Goal: Information Seeking & Learning: Learn about a topic

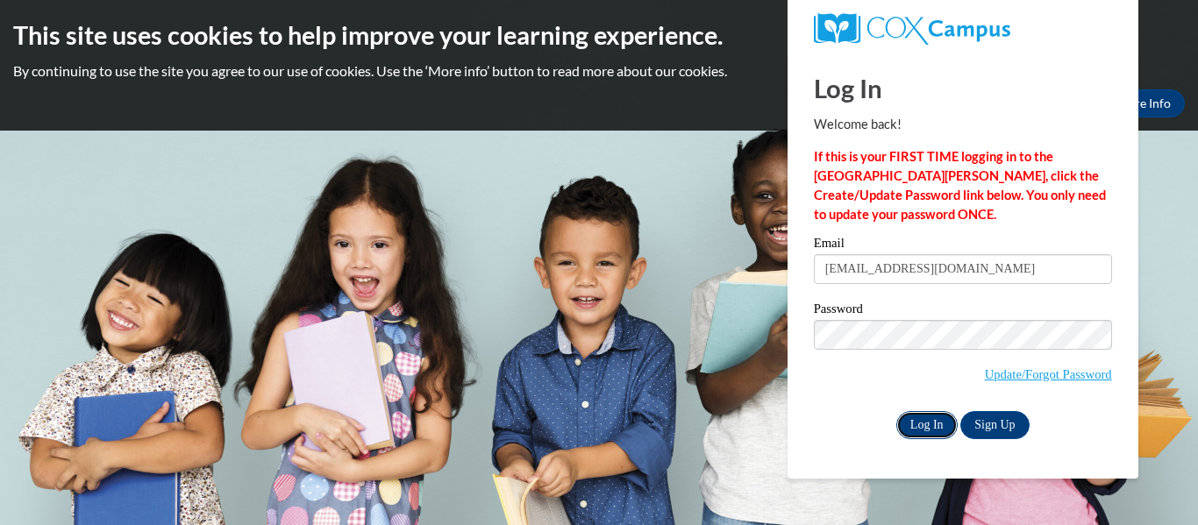
click at [913, 426] on input "Log In" at bounding box center [926, 425] width 61 height 28
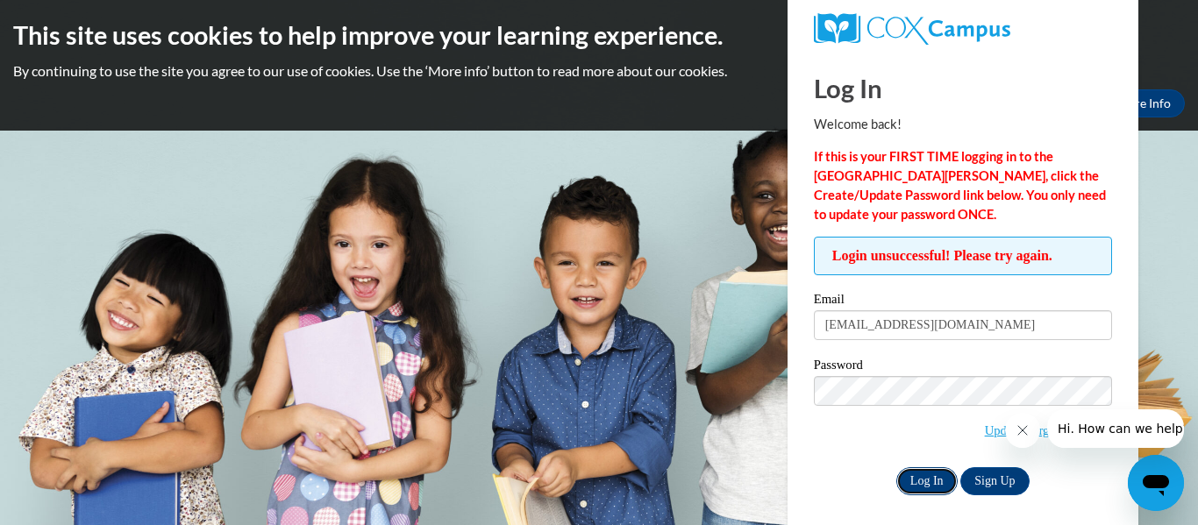
click at [913, 486] on input "Log In" at bounding box center [926, 481] width 61 height 28
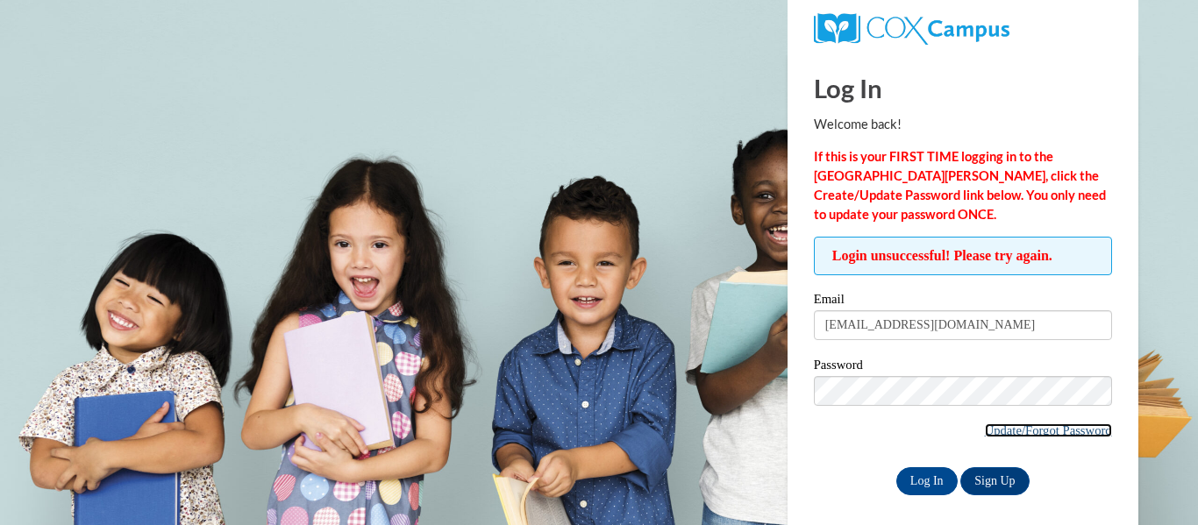
click at [1036, 432] on link "Update/Forgot Password" at bounding box center [1048, 431] width 127 height 14
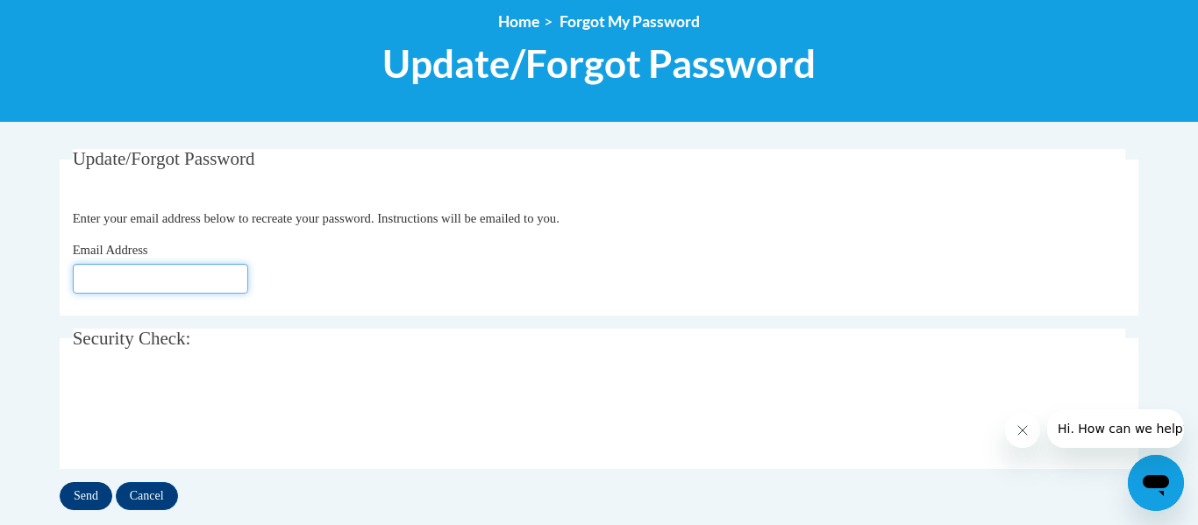
type input "smccormick@clintonville.k12.wi.us"
click at [85, 500] on input "Send" at bounding box center [86, 496] width 53 height 28
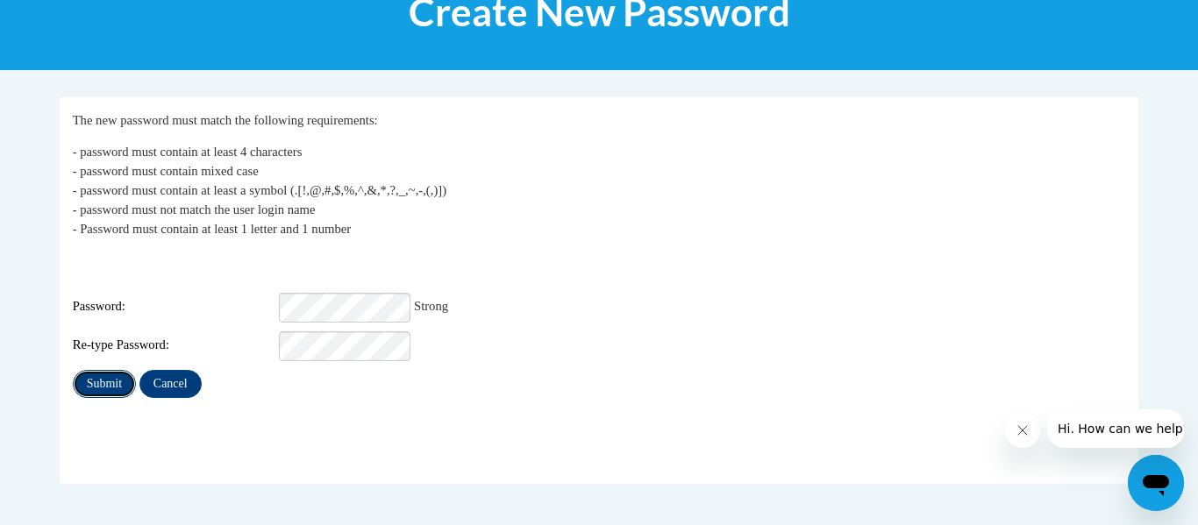
click at [95, 370] on input "Submit" at bounding box center [104, 384] width 63 height 28
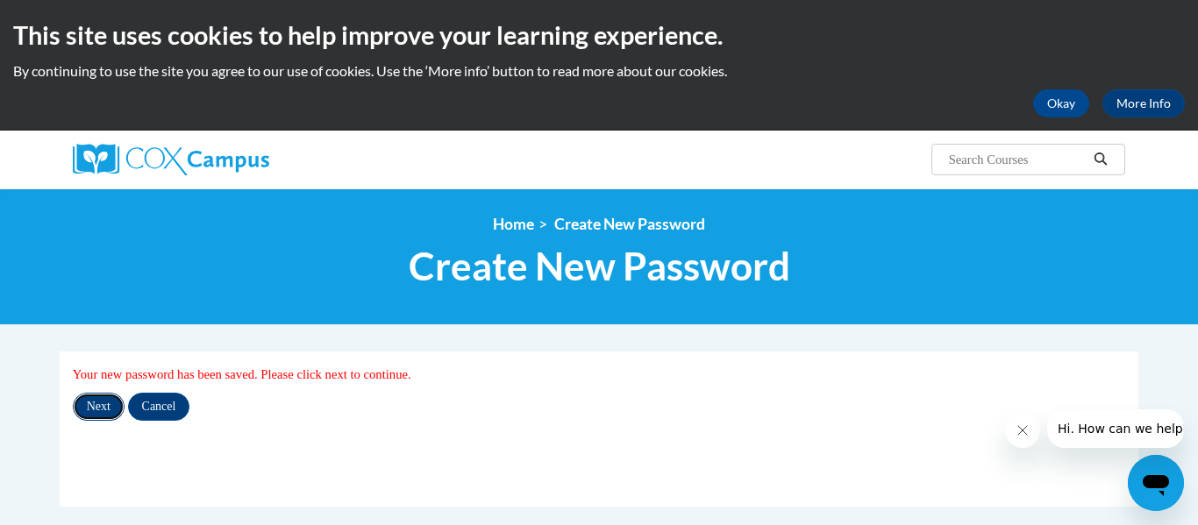
click at [96, 408] on input "Next" at bounding box center [99, 407] width 52 height 28
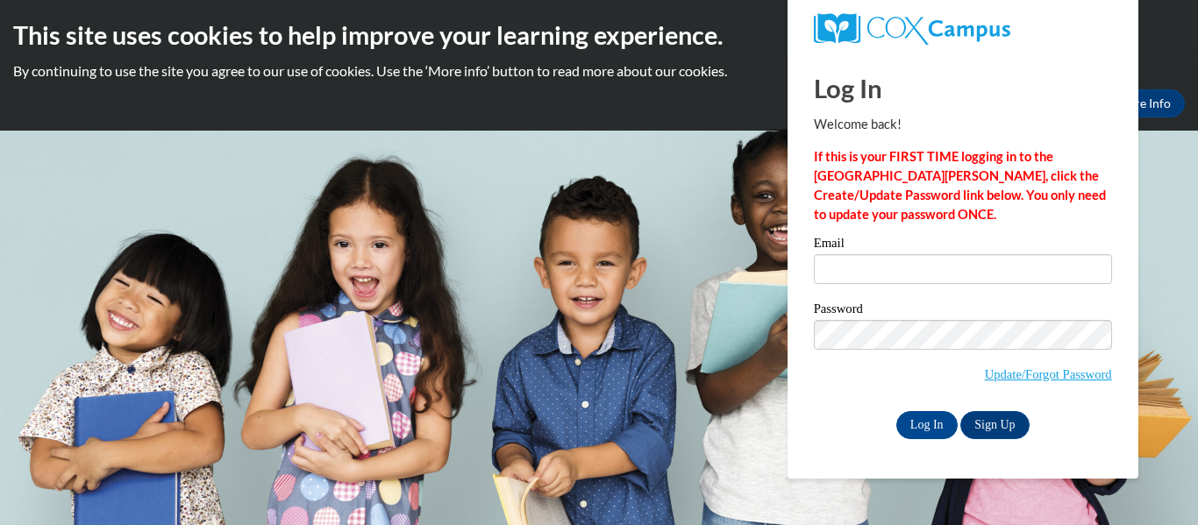
type input "smccormick@clintonville.k12.wi.us"
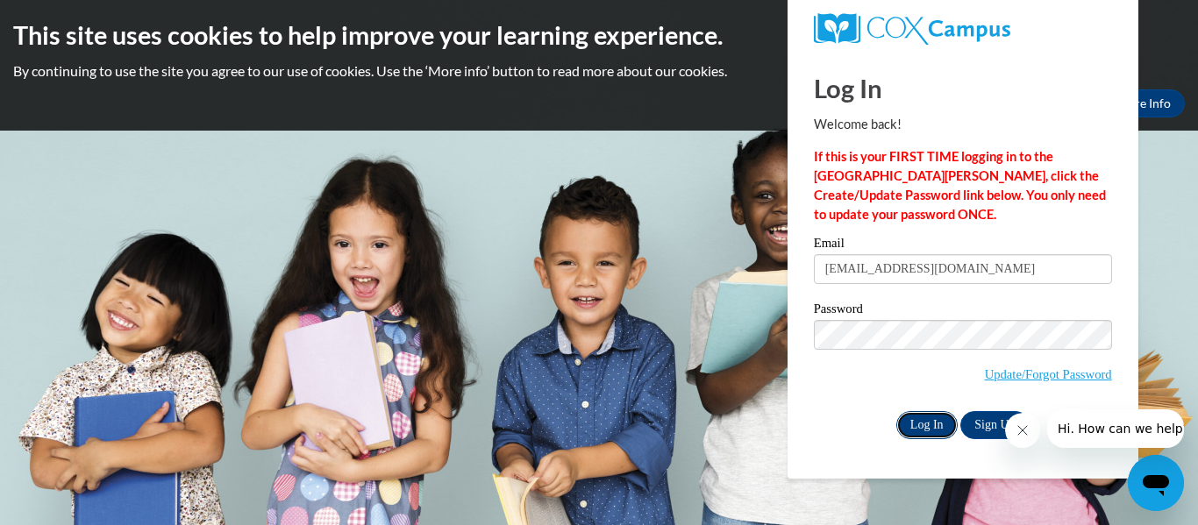
click at [924, 422] on input "Log In" at bounding box center [926, 425] width 61 height 28
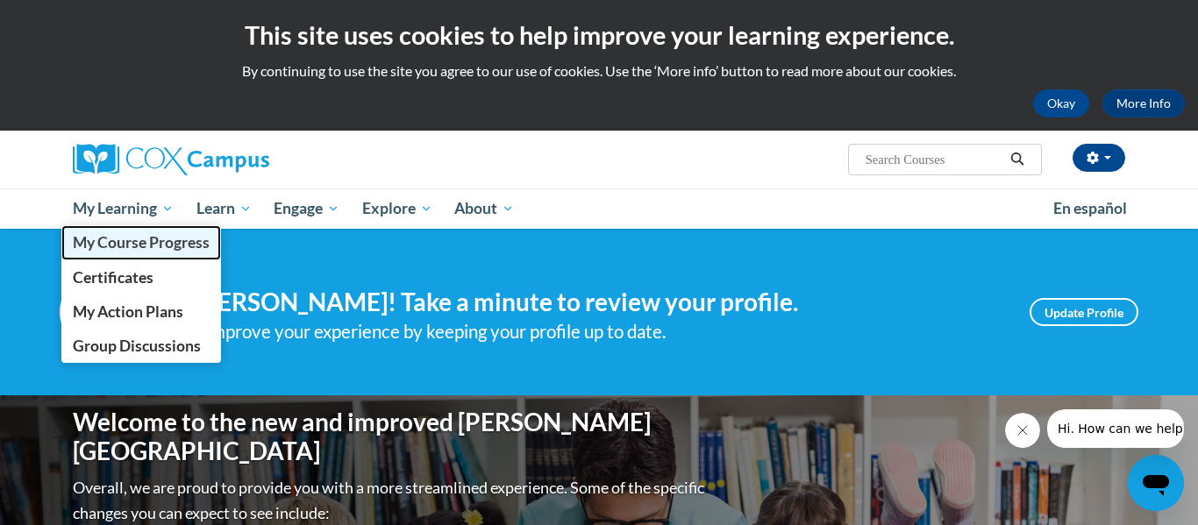
click at [139, 250] on span "My Course Progress" at bounding box center [141, 242] width 137 height 18
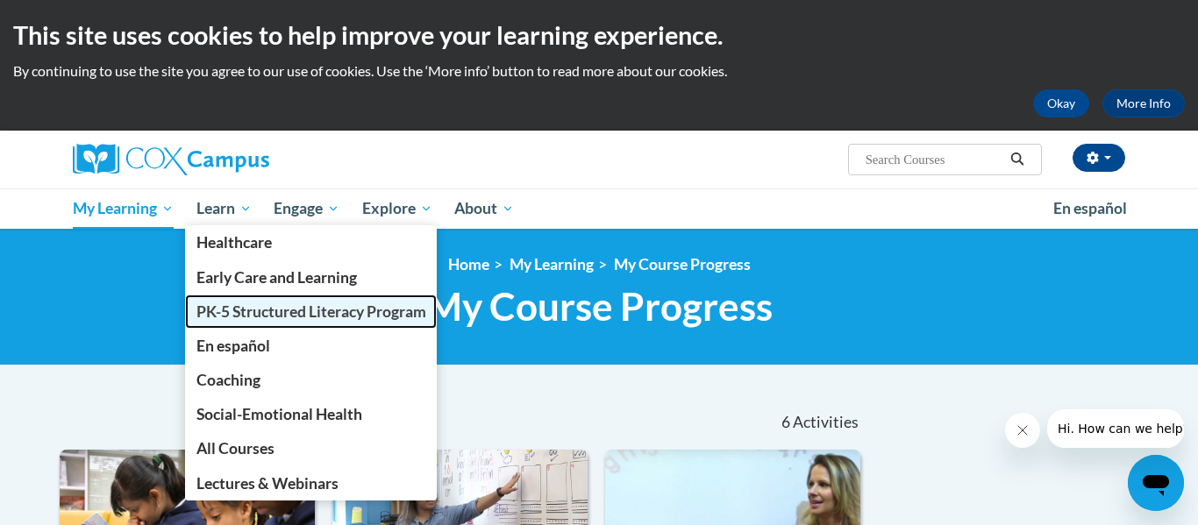
click at [248, 309] on span "PK-5 Structured Literacy Program" at bounding box center [311, 312] width 230 height 18
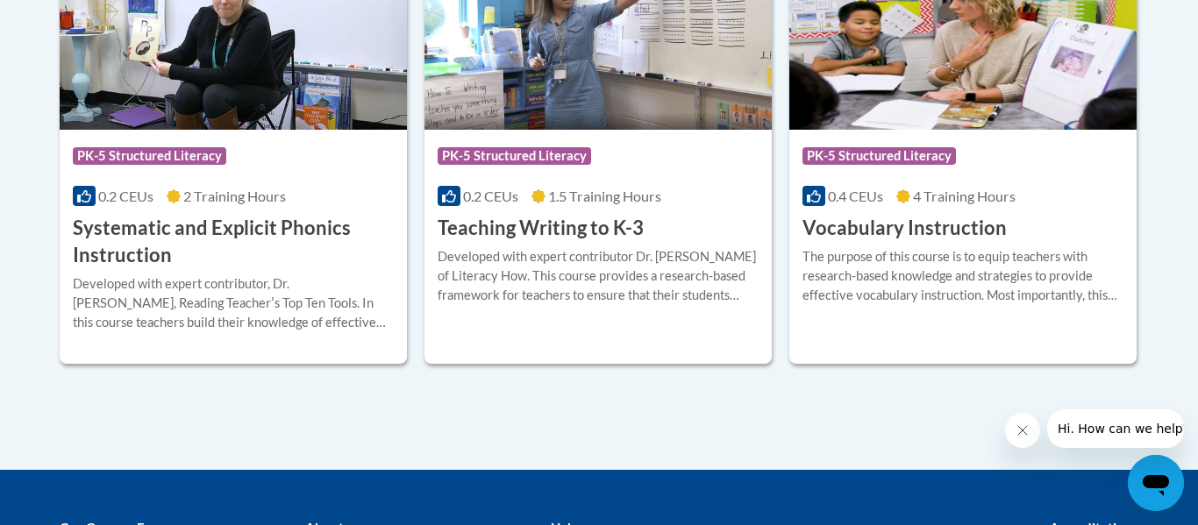
scroll to position [2200, 0]
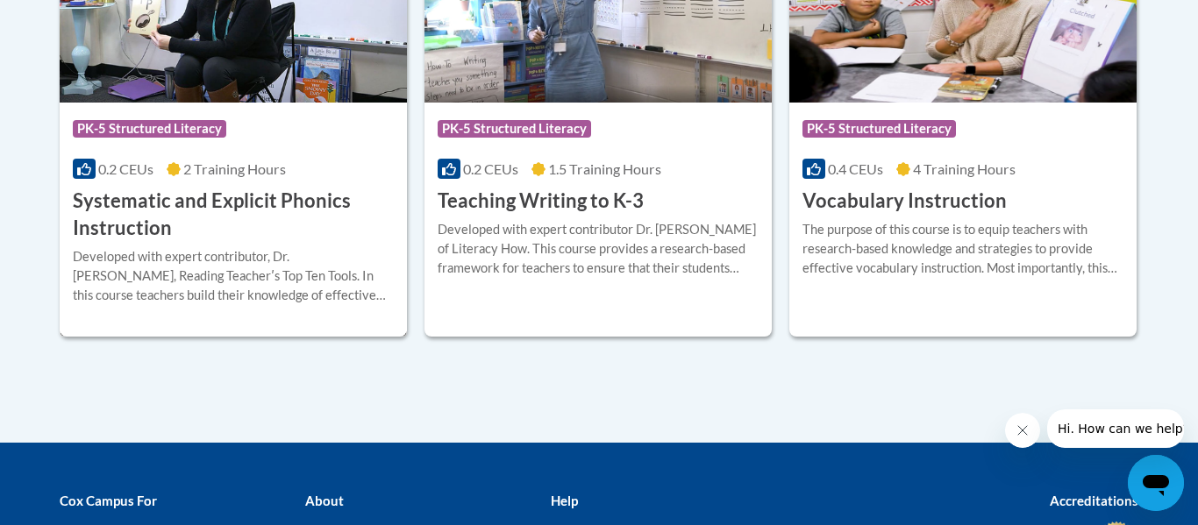
click at [139, 203] on h3 "Systematic and Explicit Phonics Instruction" at bounding box center [233, 215] width 321 height 54
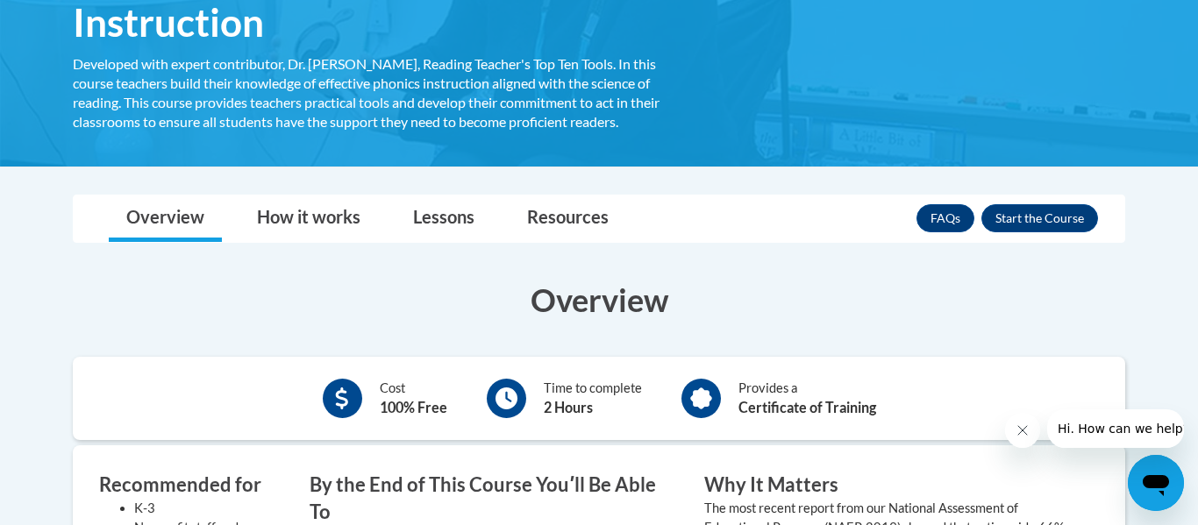
scroll to position [360, 0]
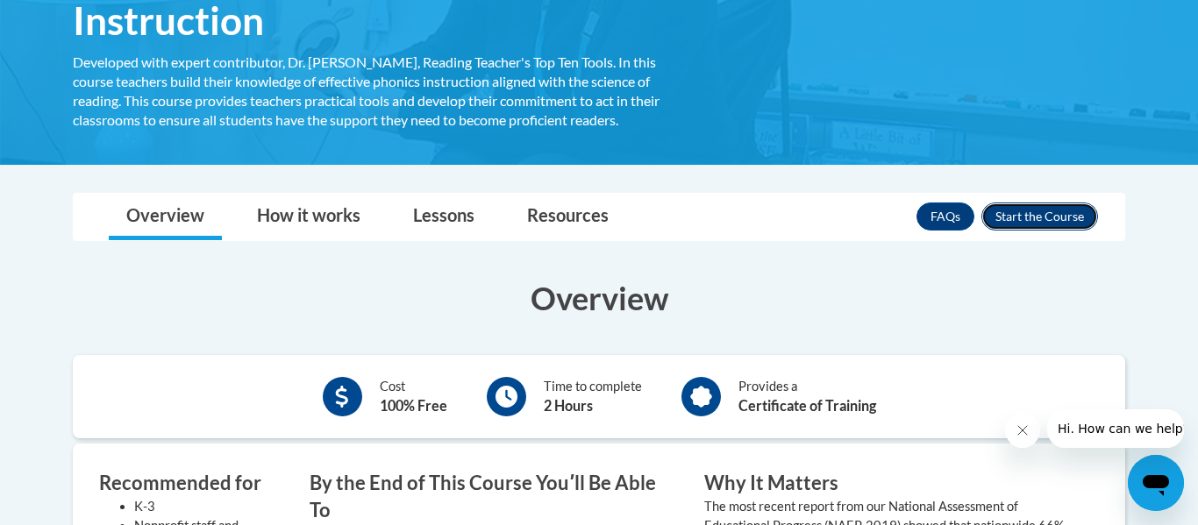
click at [1031, 225] on button "Enroll" at bounding box center [1039, 217] width 117 height 28
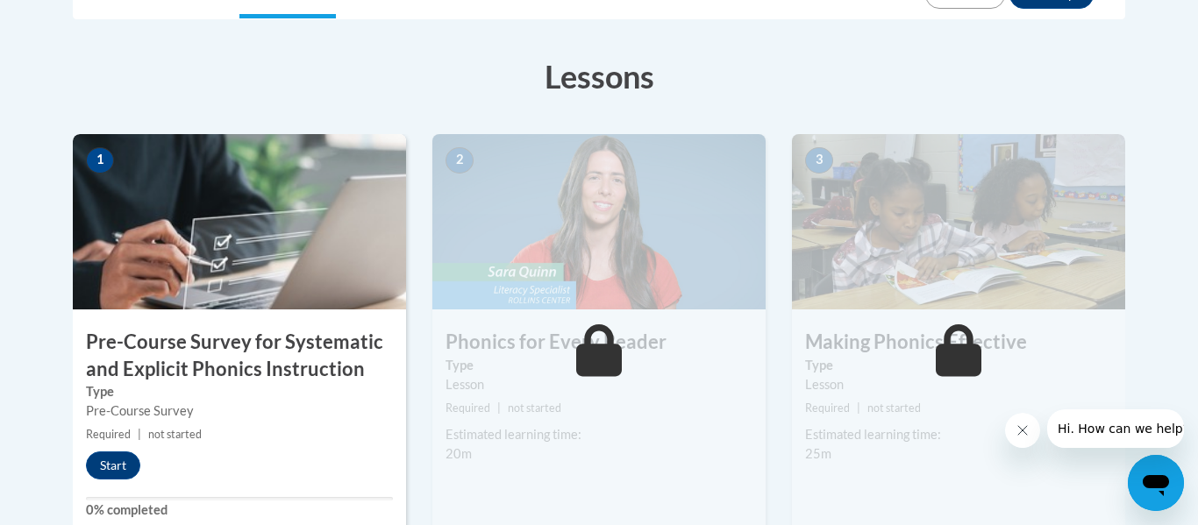
scroll to position [506, 0]
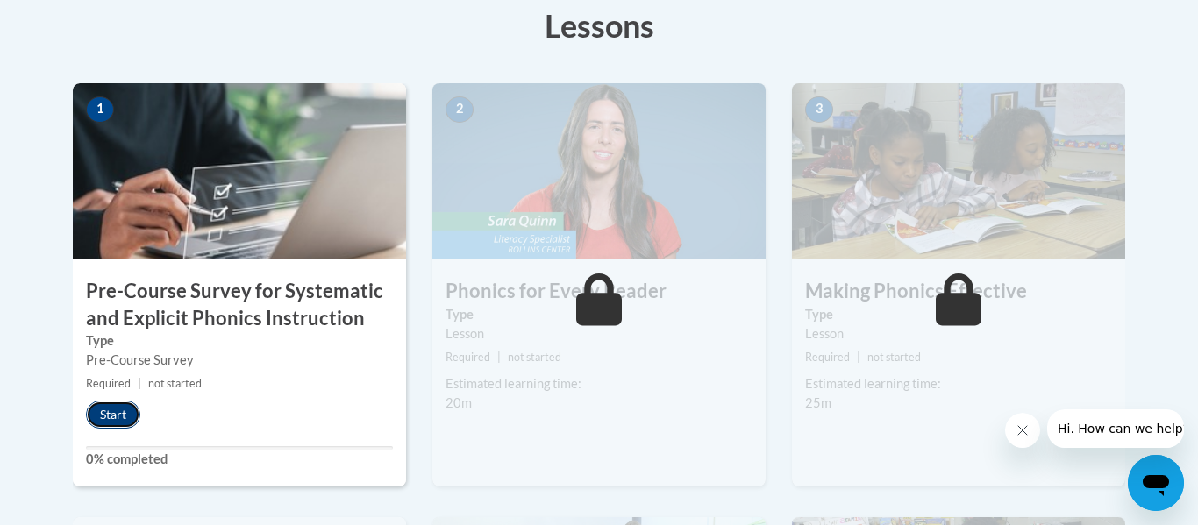
click at [101, 424] on button "Start" at bounding box center [113, 415] width 54 height 28
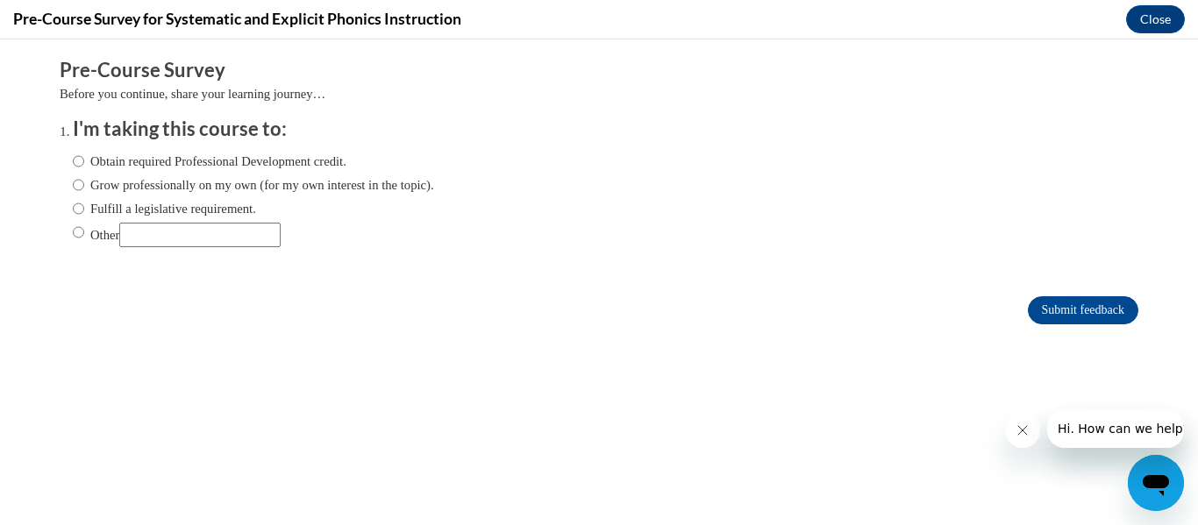
scroll to position [0, 0]
click at [142, 210] on label "Fulfill a legislative requirement." at bounding box center [164, 208] width 183 height 19
click at [84, 210] on input "Fulfill a legislative requirement." at bounding box center [78, 208] width 11 height 19
radio input "true"
click at [1095, 303] on input "Submit feedback" at bounding box center [1083, 310] width 111 height 28
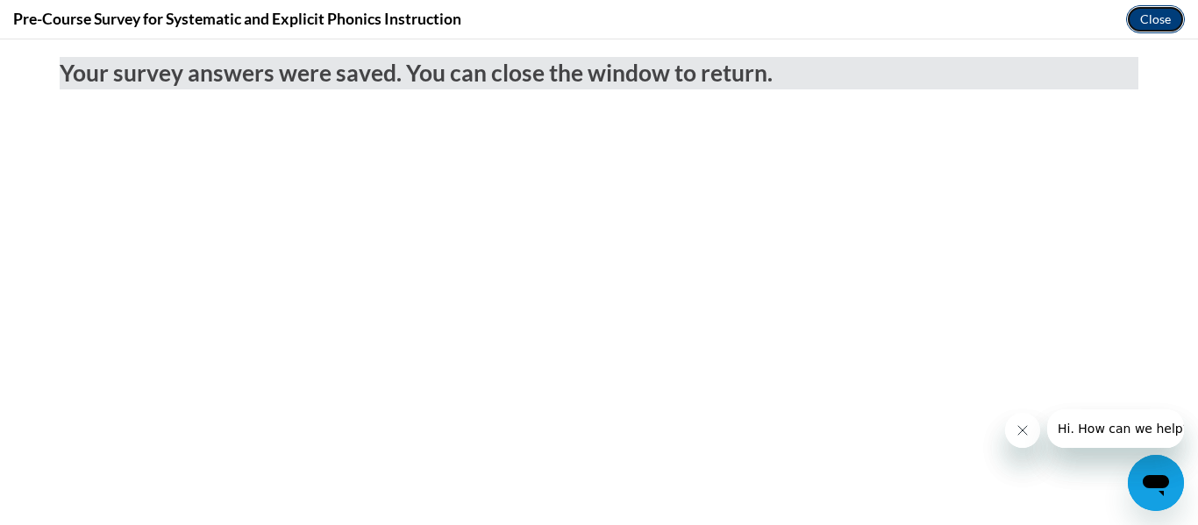
click at [1161, 20] on button "Close" at bounding box center [1155, 19] width 59 height 28
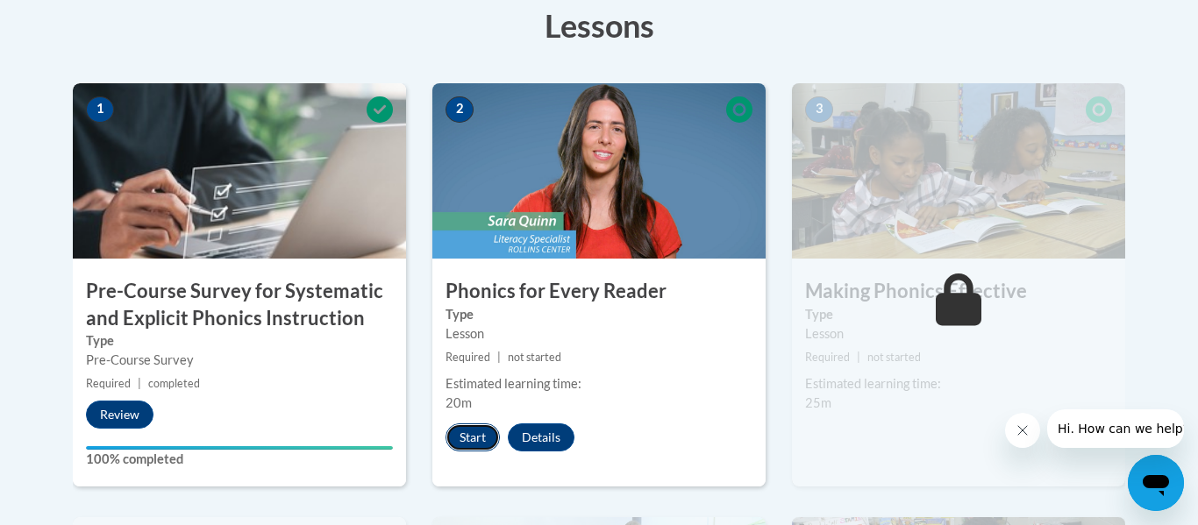
click at [471, 446] on button "Start" at bounding box center [473, 438] width 54 height 28
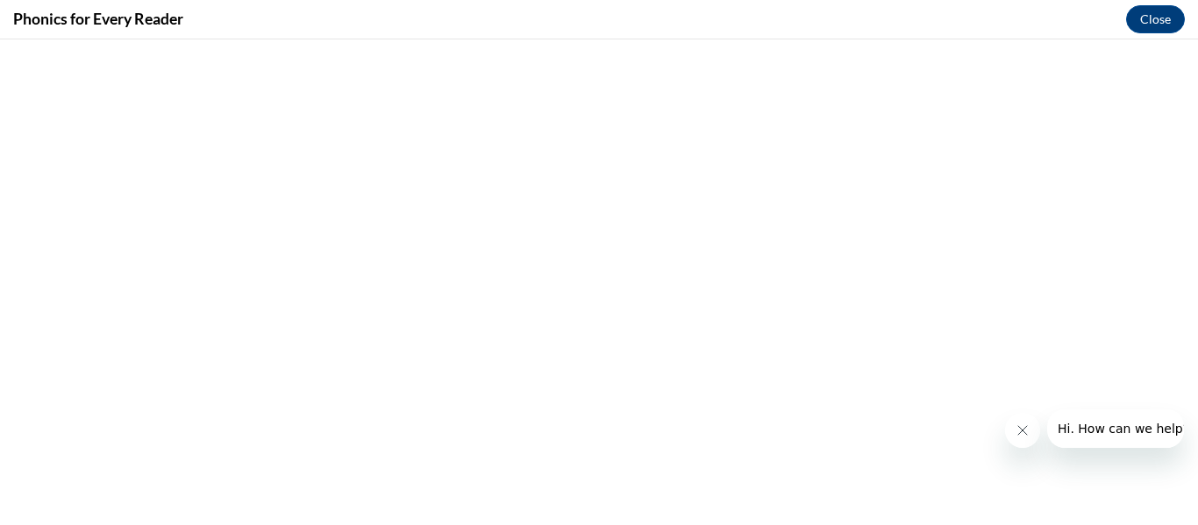
click at [1017, 439] on button "Close message from company" at bounding box center [1022, 430] width 35 height 35
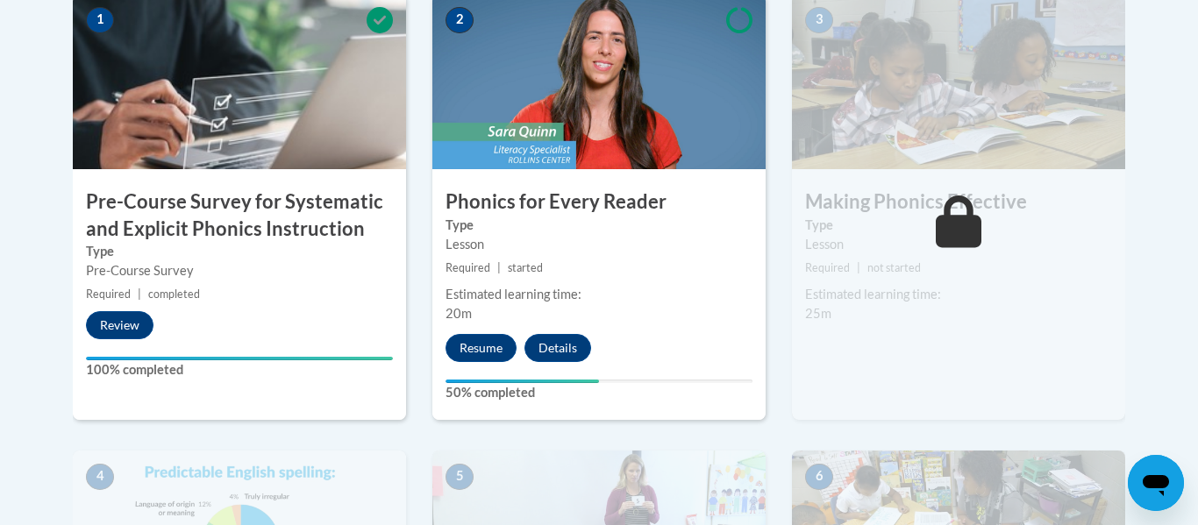
scroll to position [597, 0]
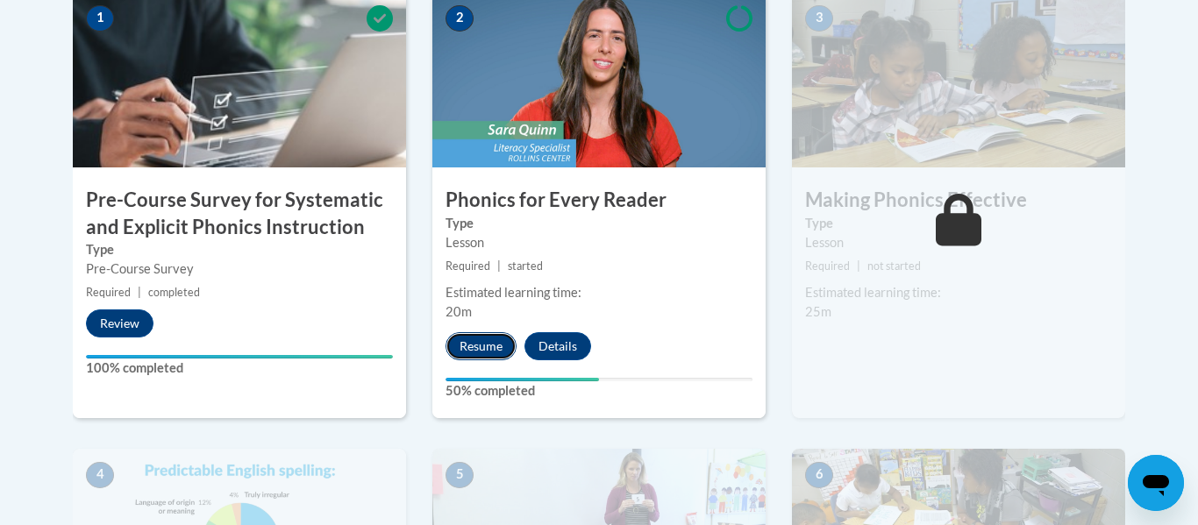
click at [474, 346] on button "Resume" at bounding box center [481, 346] width 71 height 28
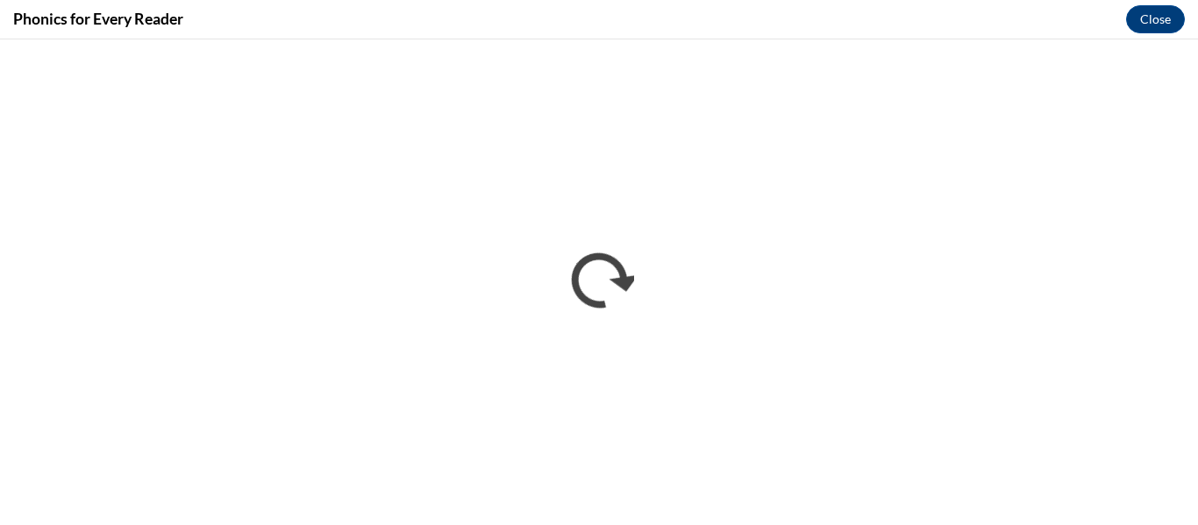
scroll to position [0, 0]
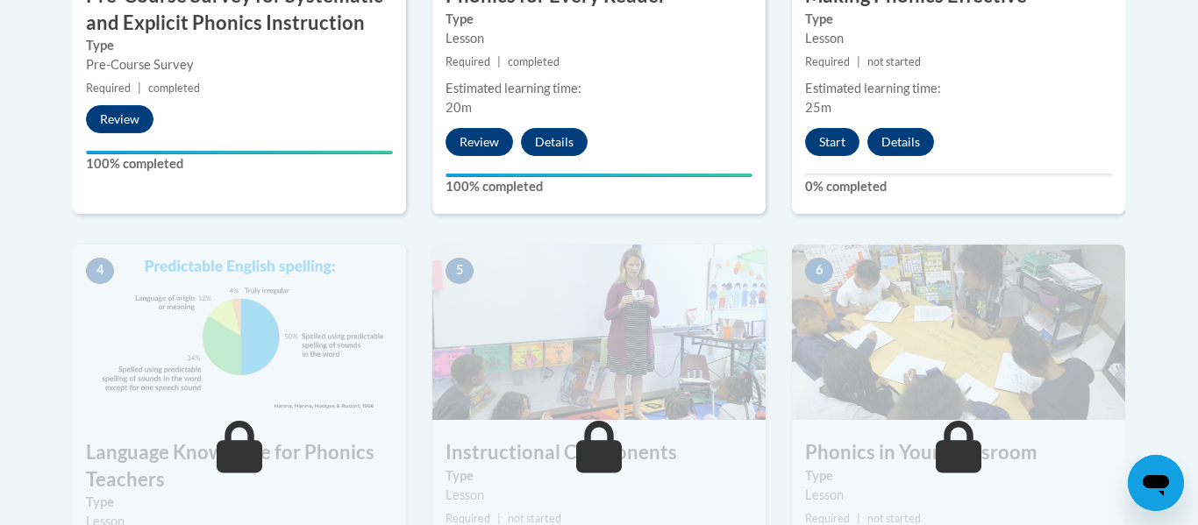
scroll to position [800, 0]
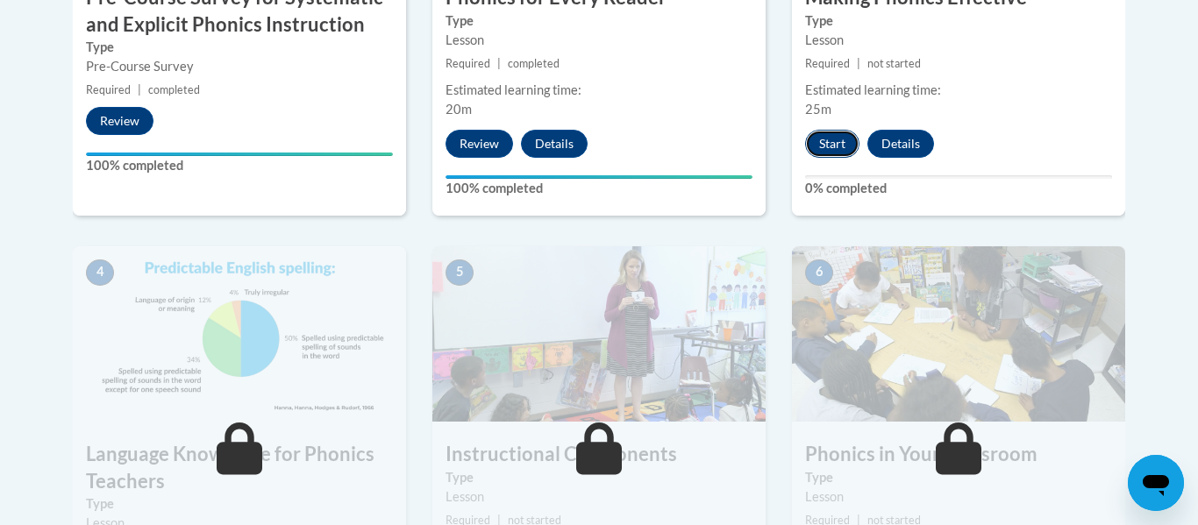
click at [838, 152] on button "Start" at bounding box center [832, 144] width 54 height 28
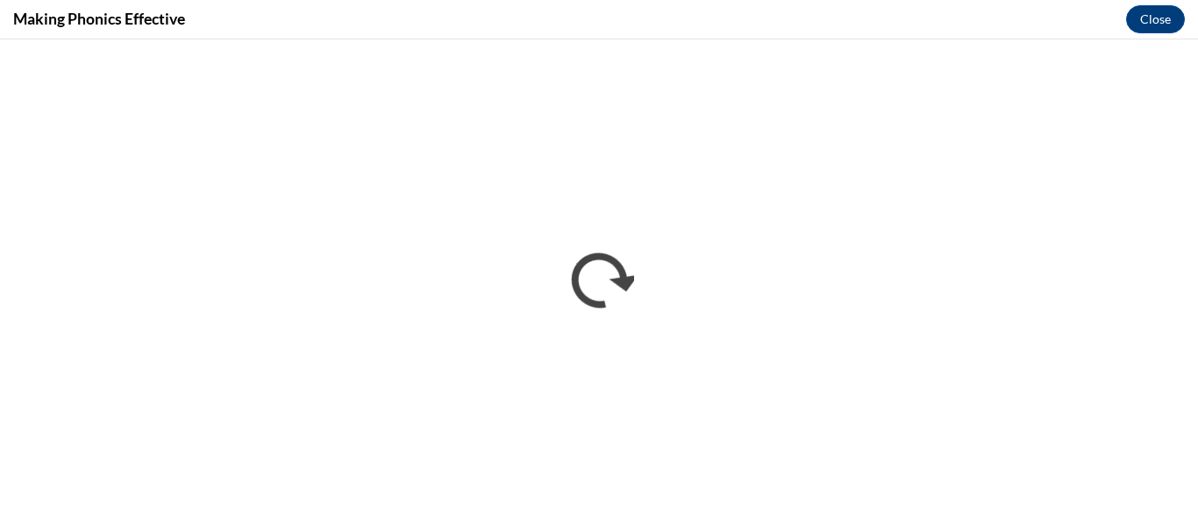
scroll to position [0, 0]
click at [1153, 18] on button "Close" at bounding box center [1155, 19] width 59 height 28
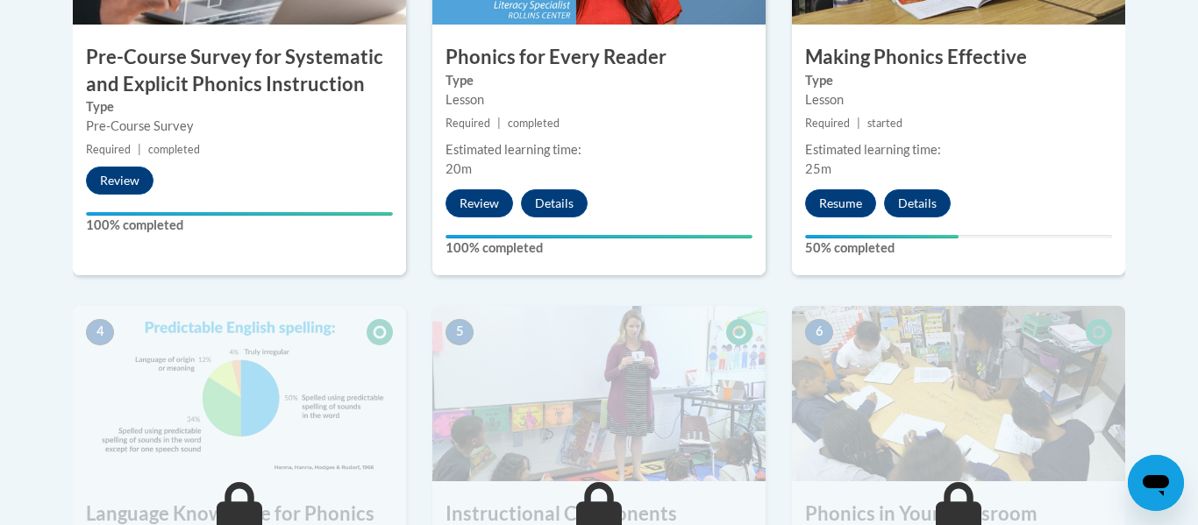
scroll to position [695, 0]
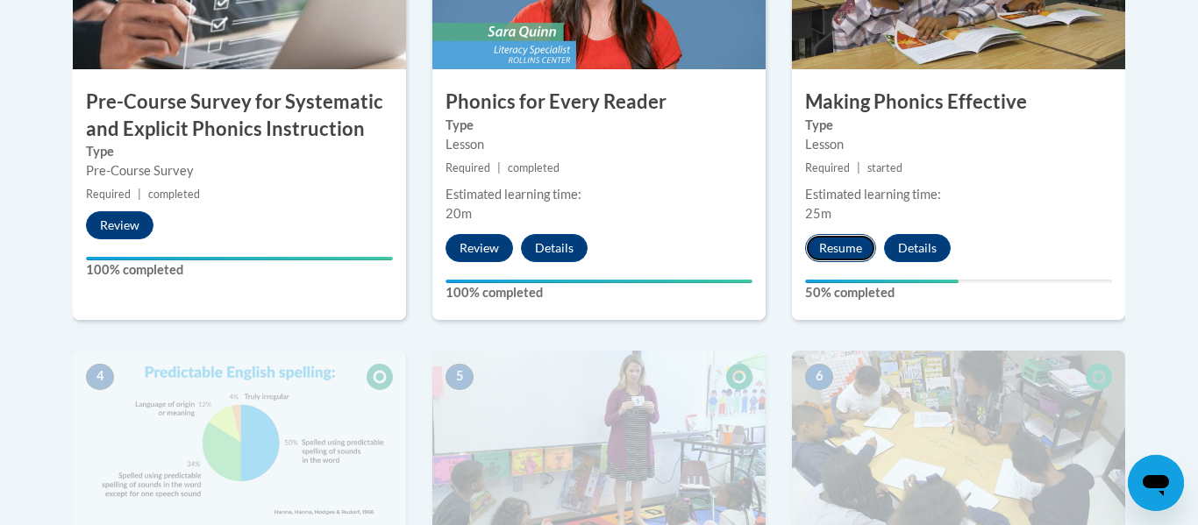
click at [842, 243] on button "Resume" at bounding box center [840, 248] width 71 height 28
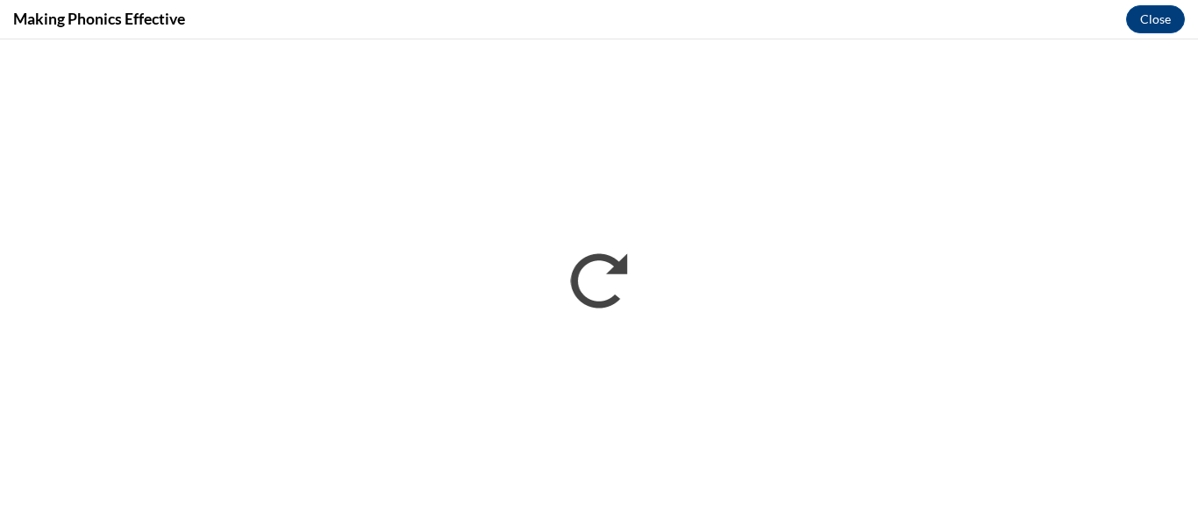
scroll to position [0, 0]
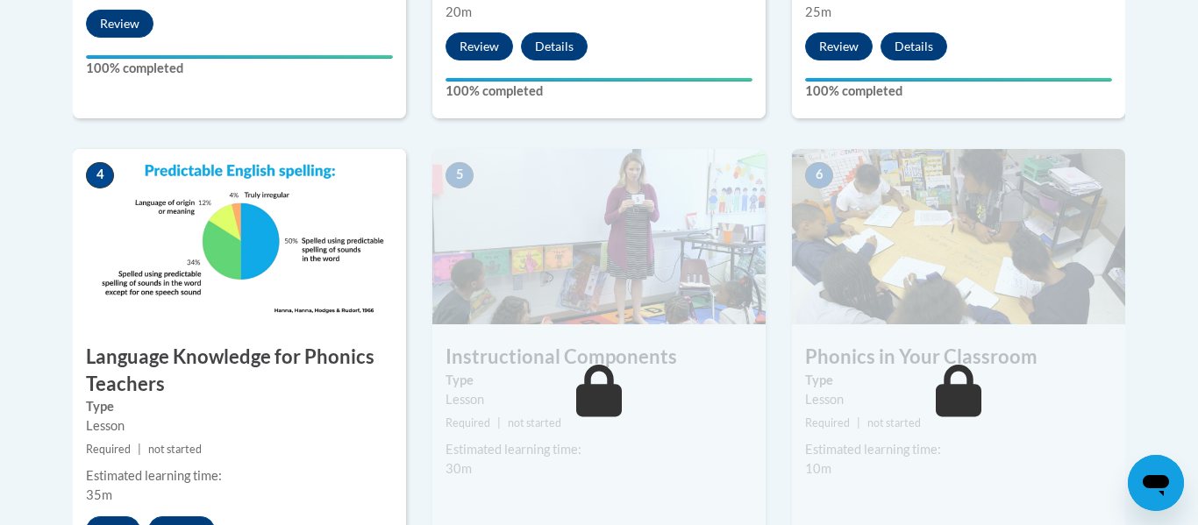
scroll to position [981, 0]
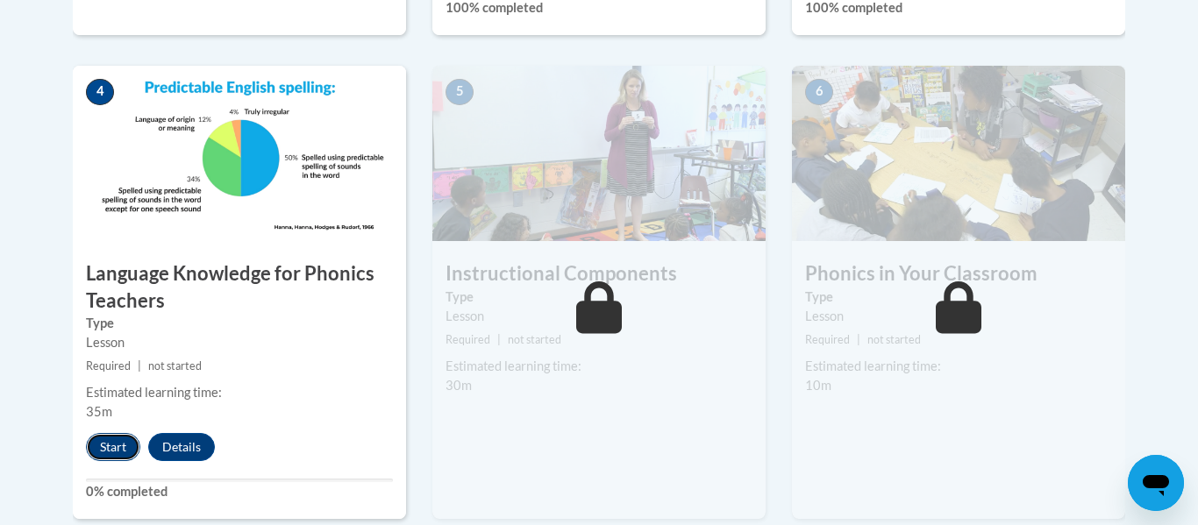
click at [111, 451] on button "Start" at bounding box center [113, 447] width 54 height 28
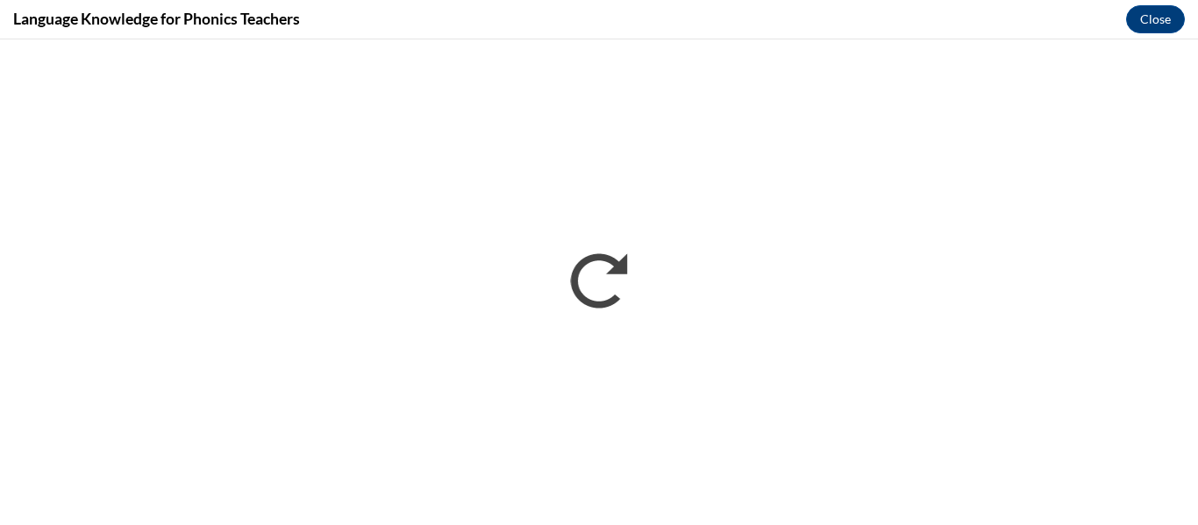
scroll to position [0, 0]
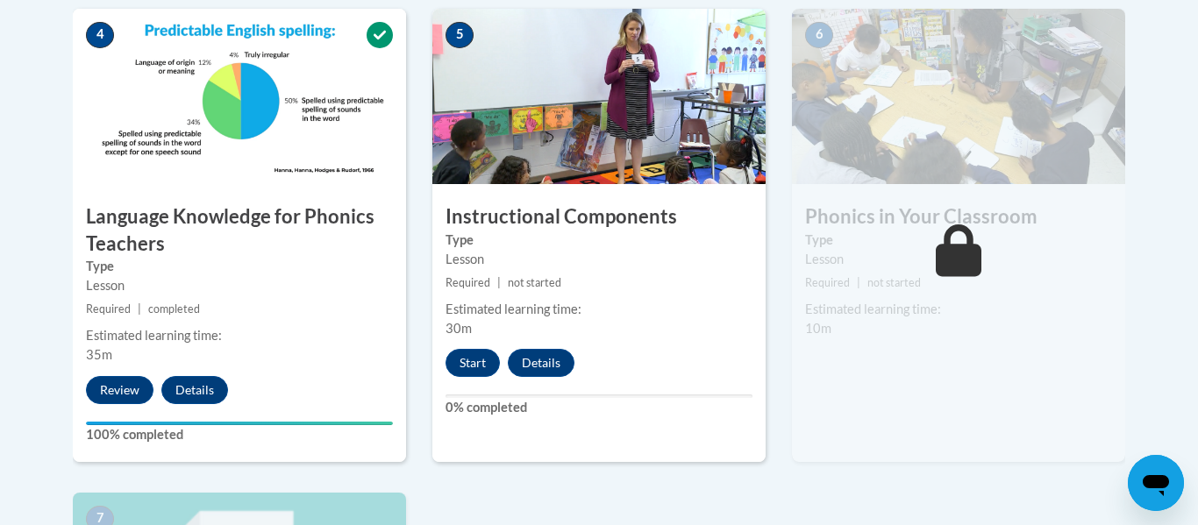
scroll to position [1018, 0]
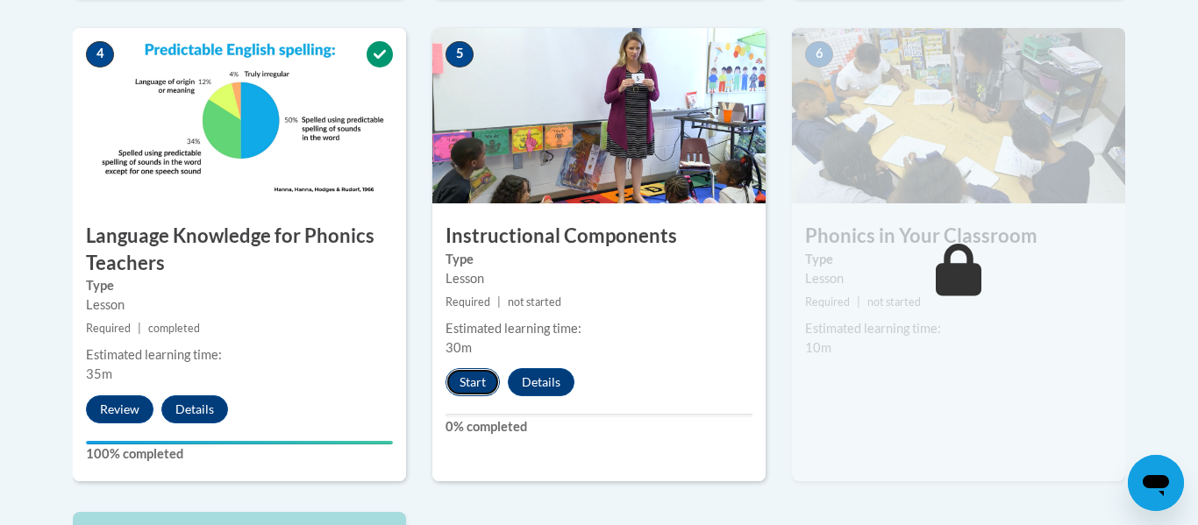
click at [479, 386] on button "Start" at bounding box center [473, 382] width 54 height 28
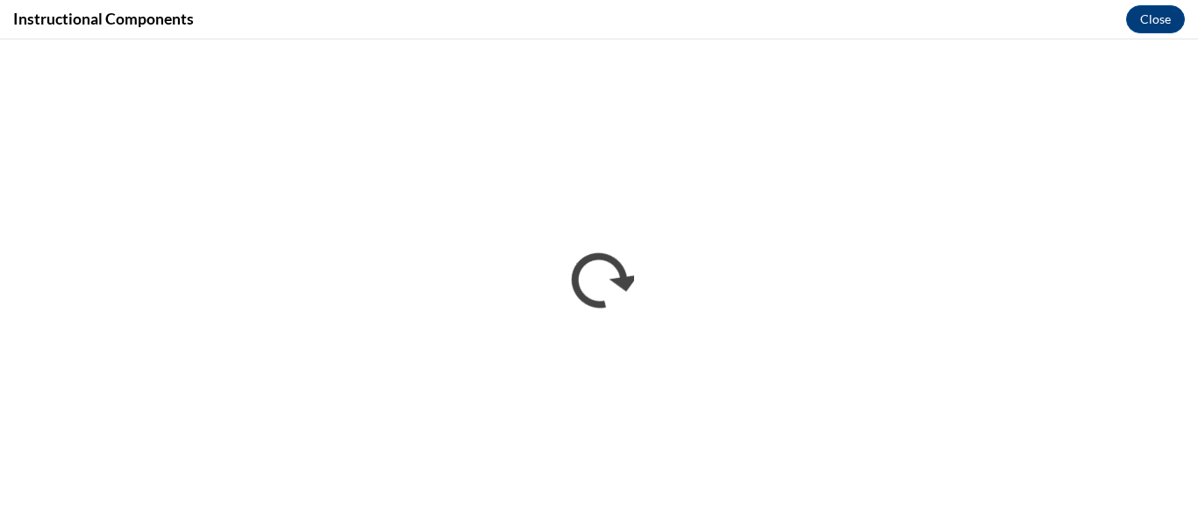
scroll to position [0, 0]
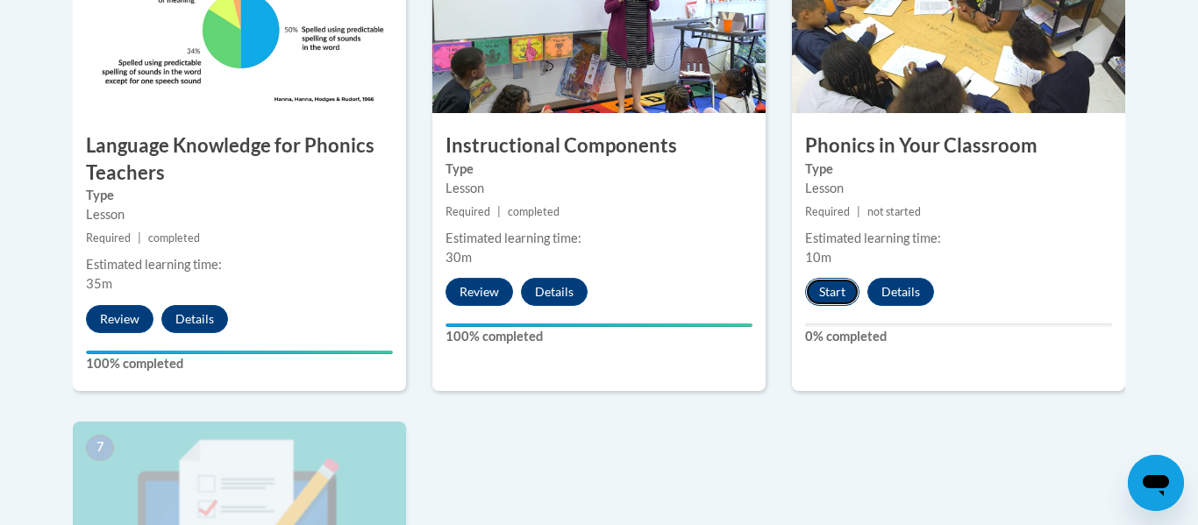
click at [843, 298] on button "Start" at bounding box center [832, 292] width 54 height 28
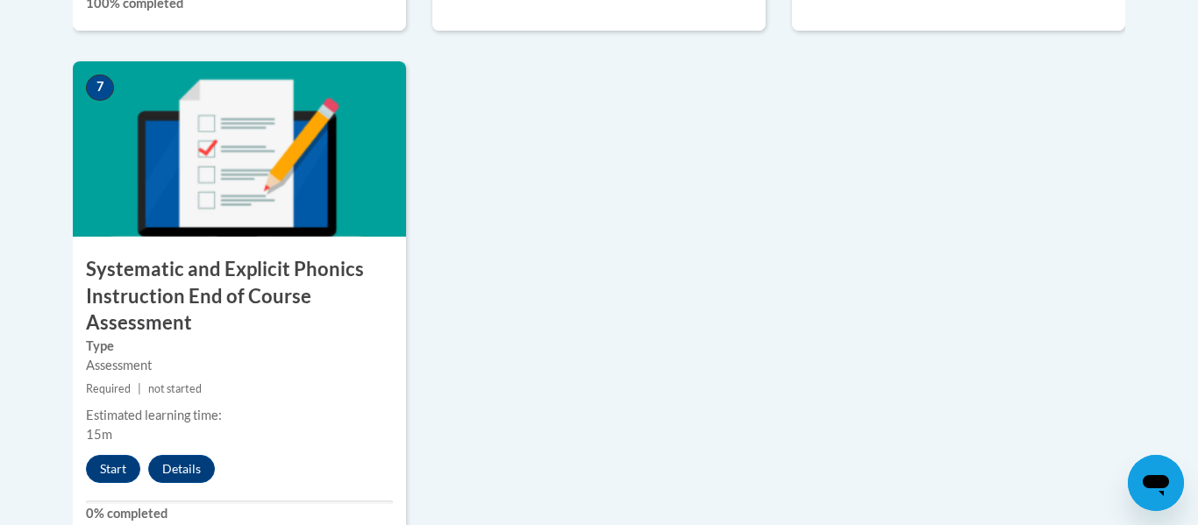
scroll to position [1471, 0]
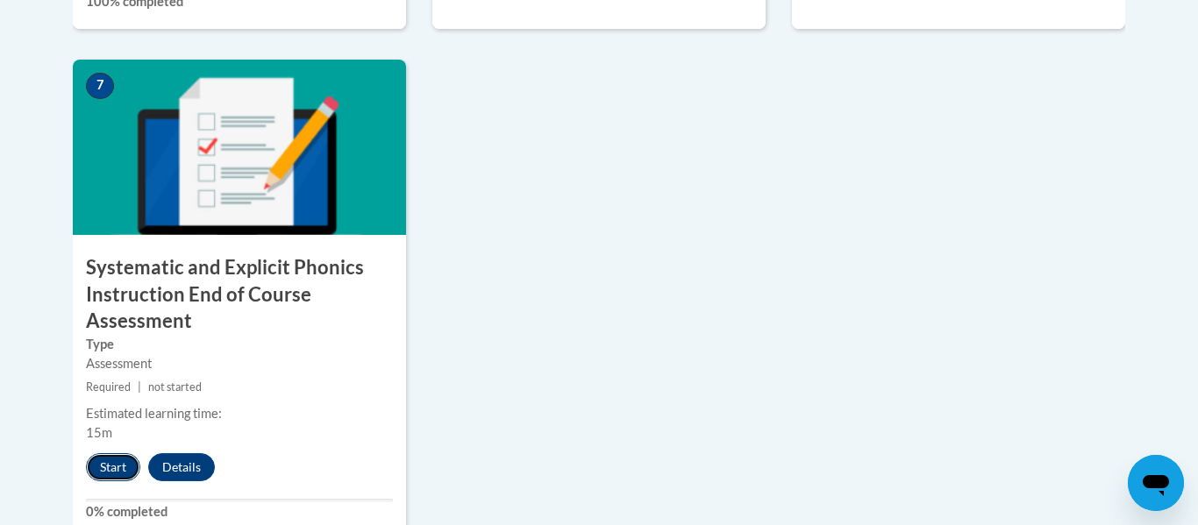
click at [114, 464] on button "Start" at bounding box center [113, 467] width 54 height 28
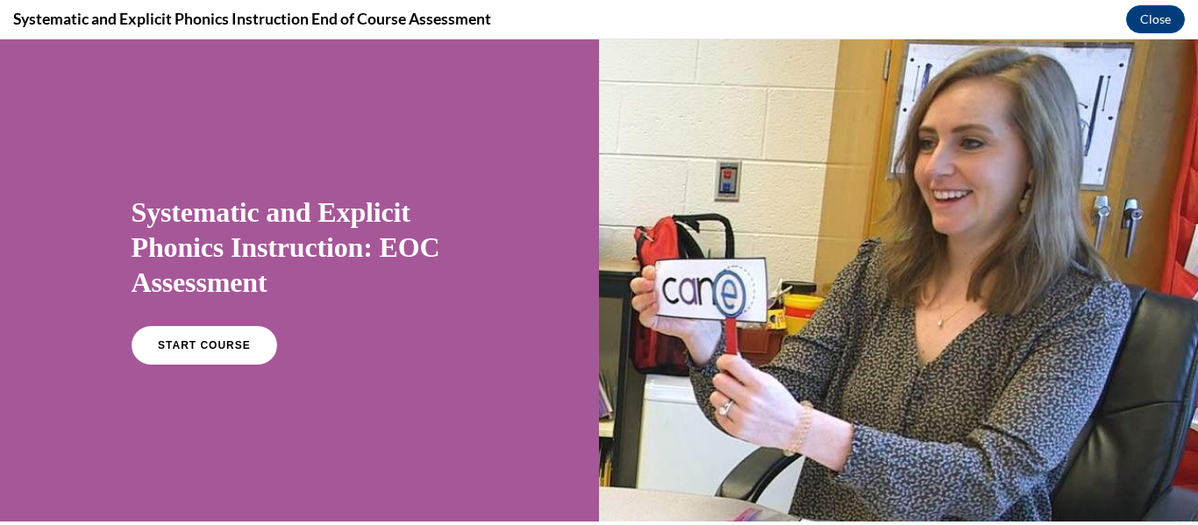
scroll to position [0, 0]
click at [161, 341] on span "START COURSE" at bounding box center [203, 345] width 97 height 13
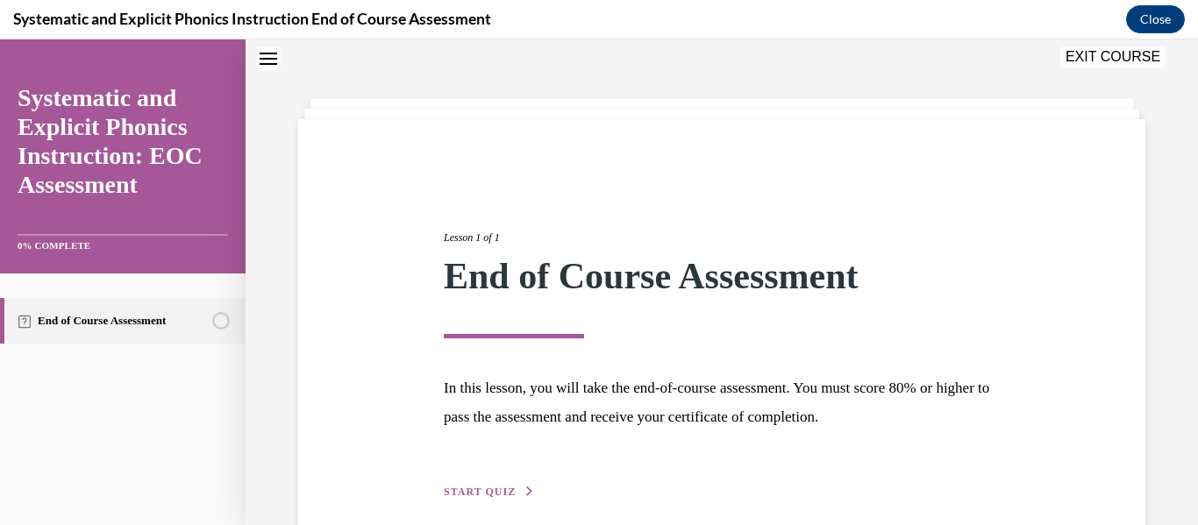
scroll to position [135, 0]
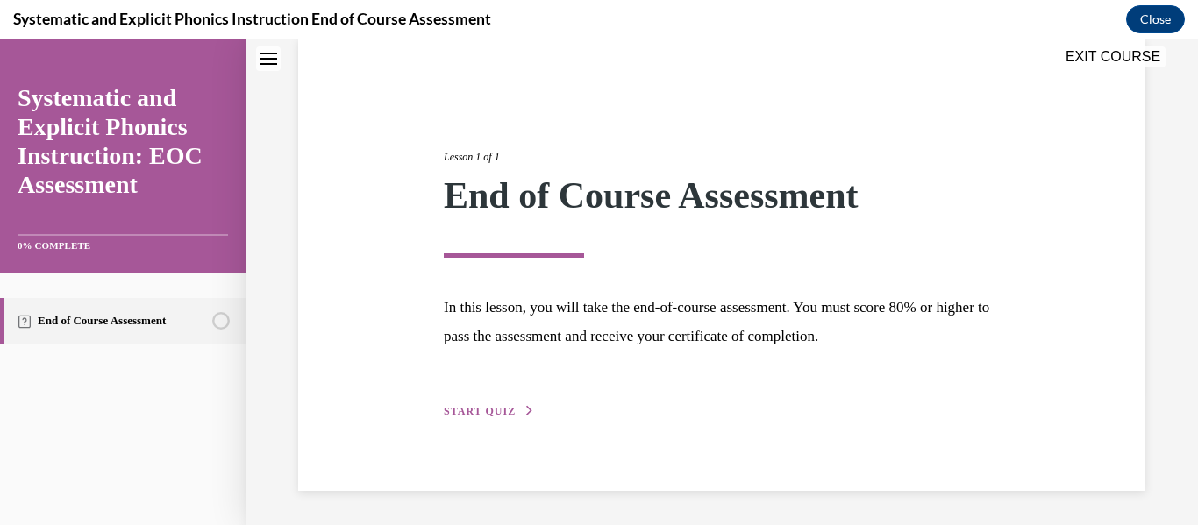
click at [499, 416] on span "START QUIZ" at bounding box center [480, 411] width 72 height 12
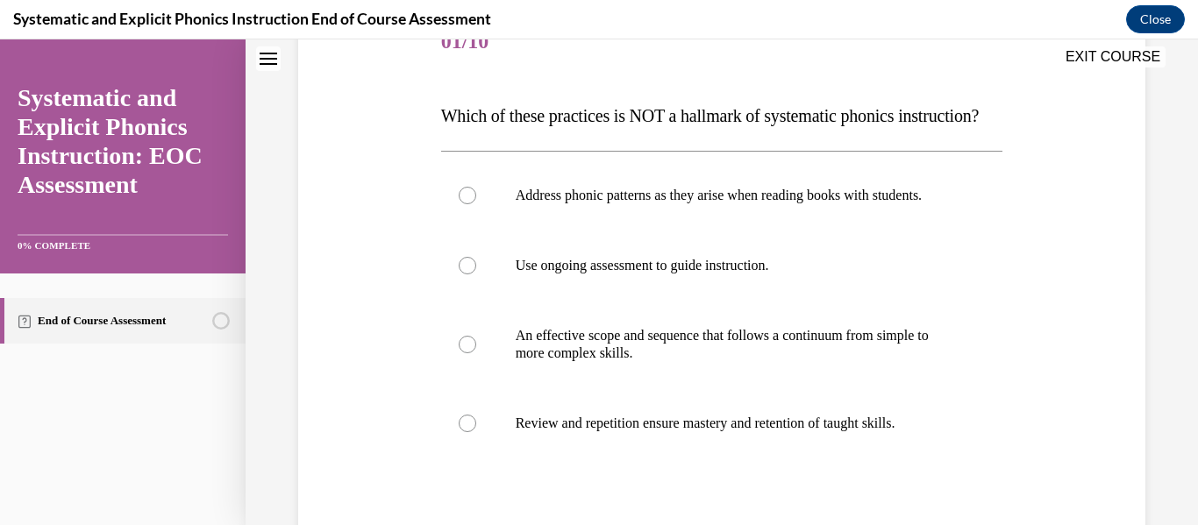
scroll to position [235, 0]
click at [480, 232] on div at bounding box center [722, 196] width 562 height 70
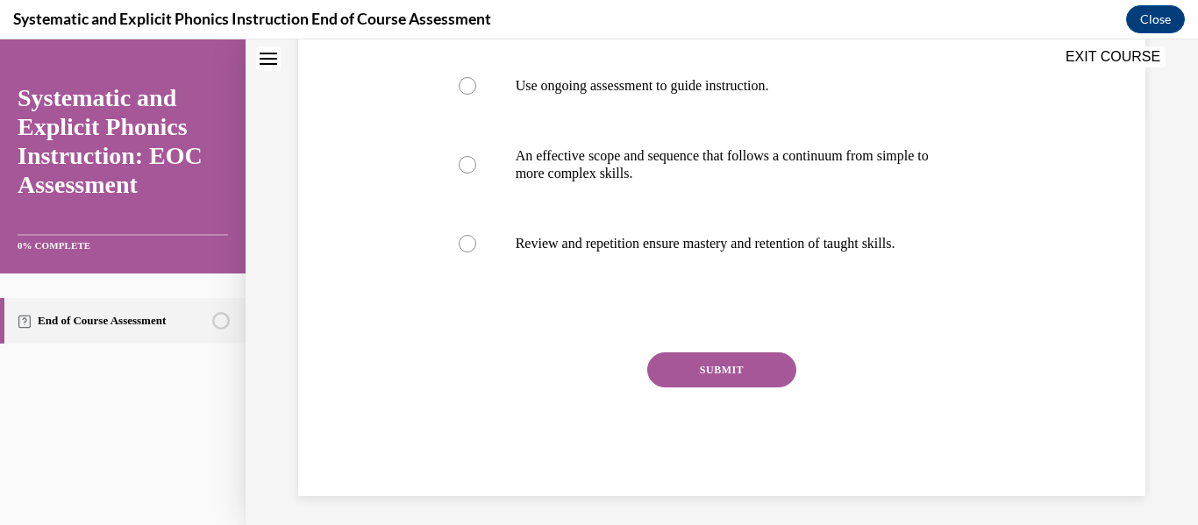
click at [752, 388] on button "SUBMIT" at bounding box center [721, 370] width 149 height 35
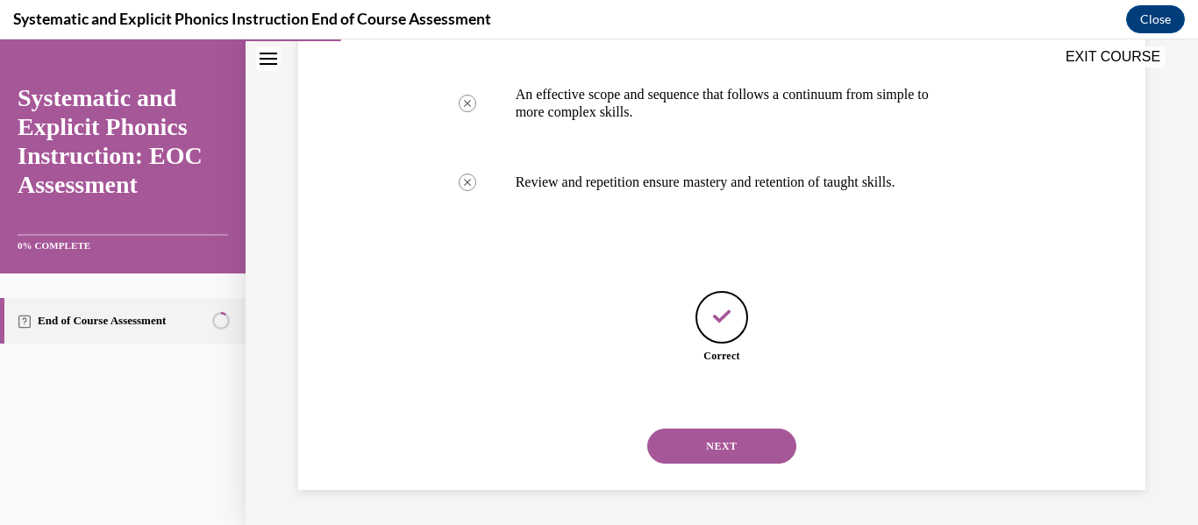
scroll to position [512, 0]
click at [759, 463] on button "NEXT" at bounding box center [721, 446] width 149 height 35
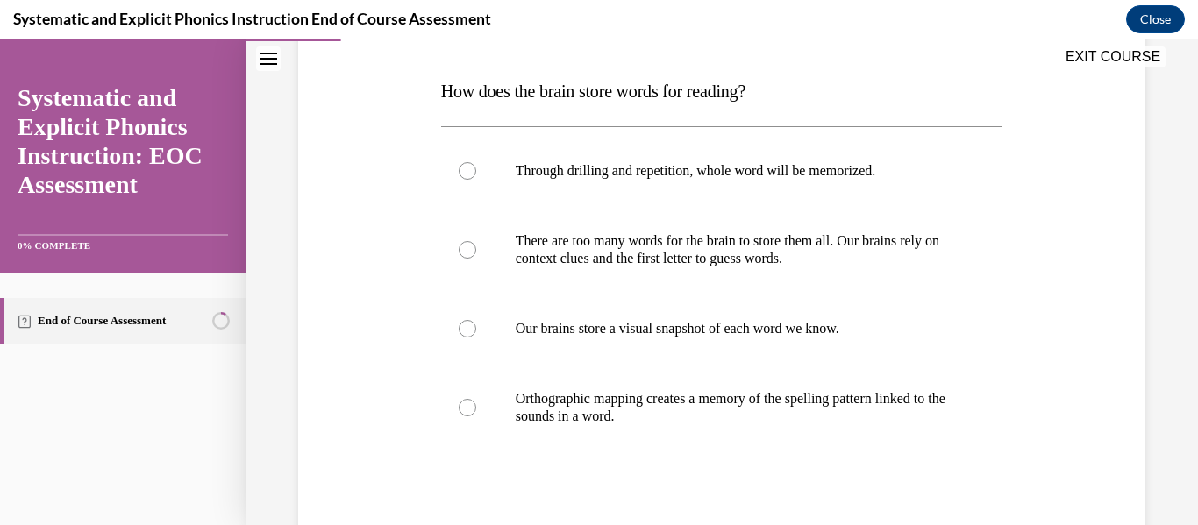
scroll to position [290, 0]
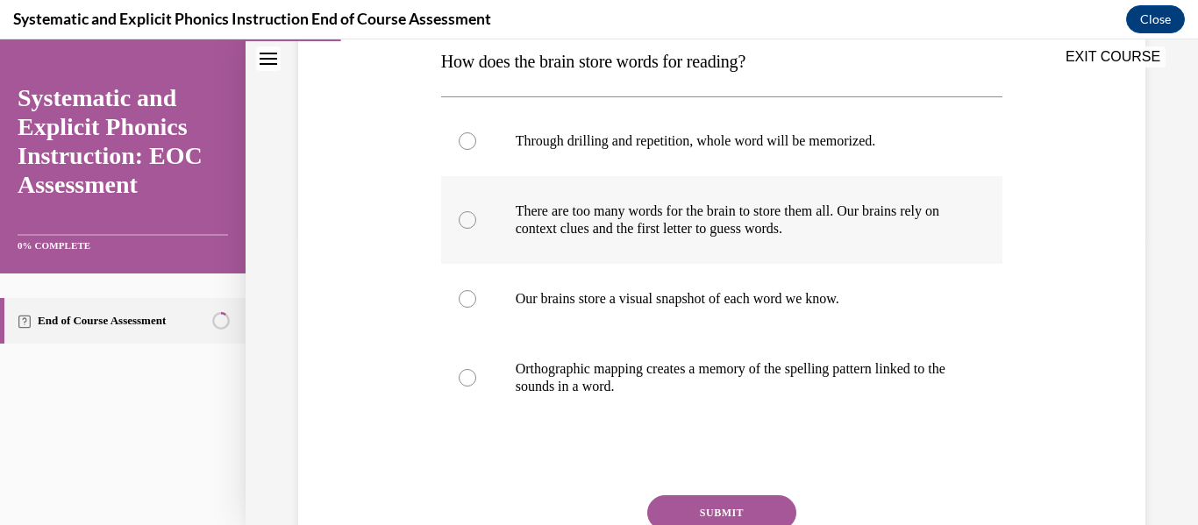
click at [990, 253] on div at bounding box center [722, 220] width 562 height 88
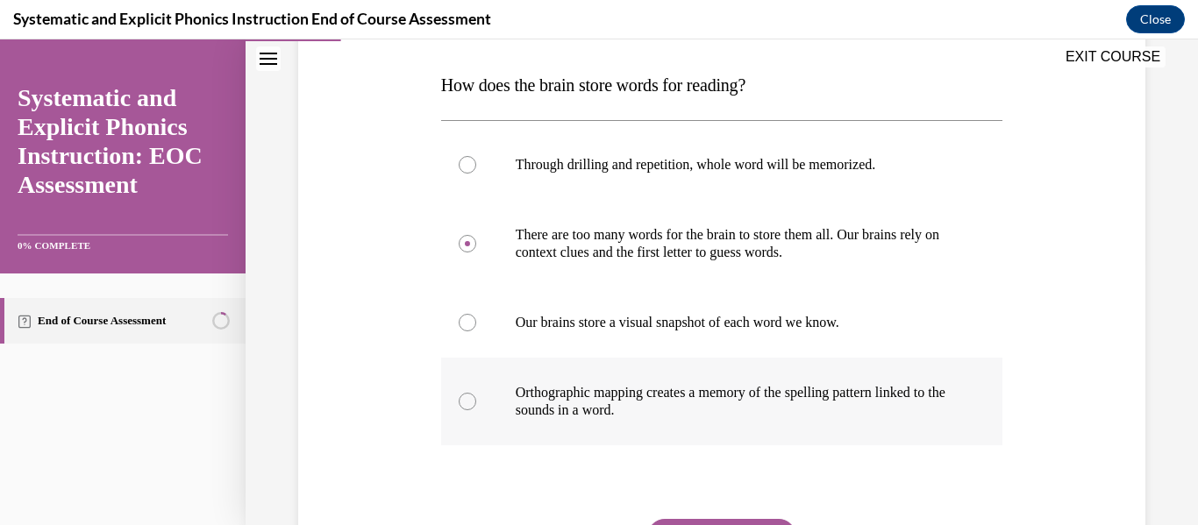
click at [885, 400] on p "Orthographic mapping creates a memory of the spelling pattern linked to the sou…" at bounding box center [738, 401] width 444 height 35
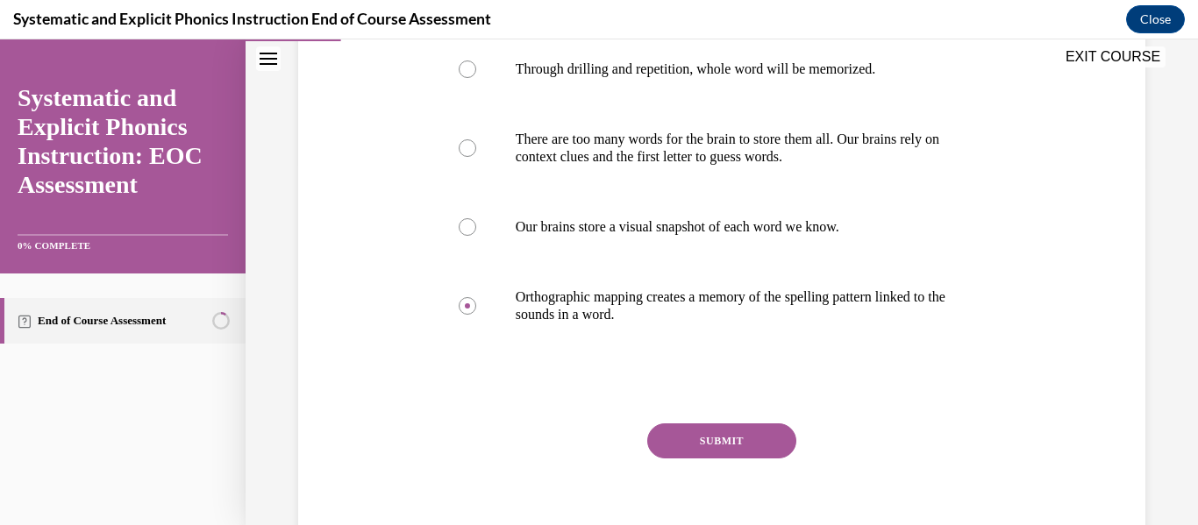
click at [737, 442] on button "SUBMIT" at bounding box center [721, 441] width 149 height 35
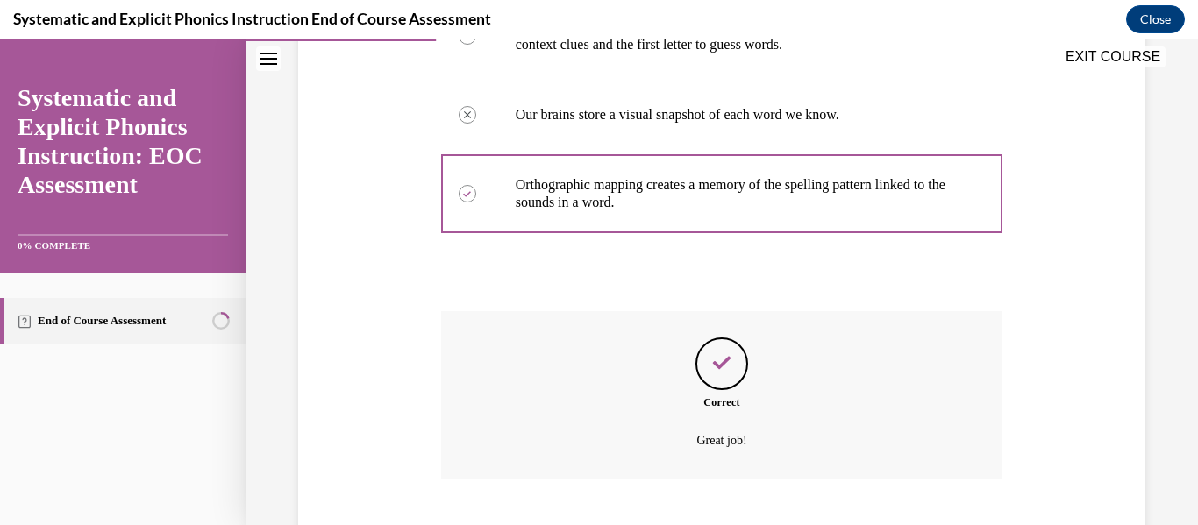
scroll to position [581, 0]
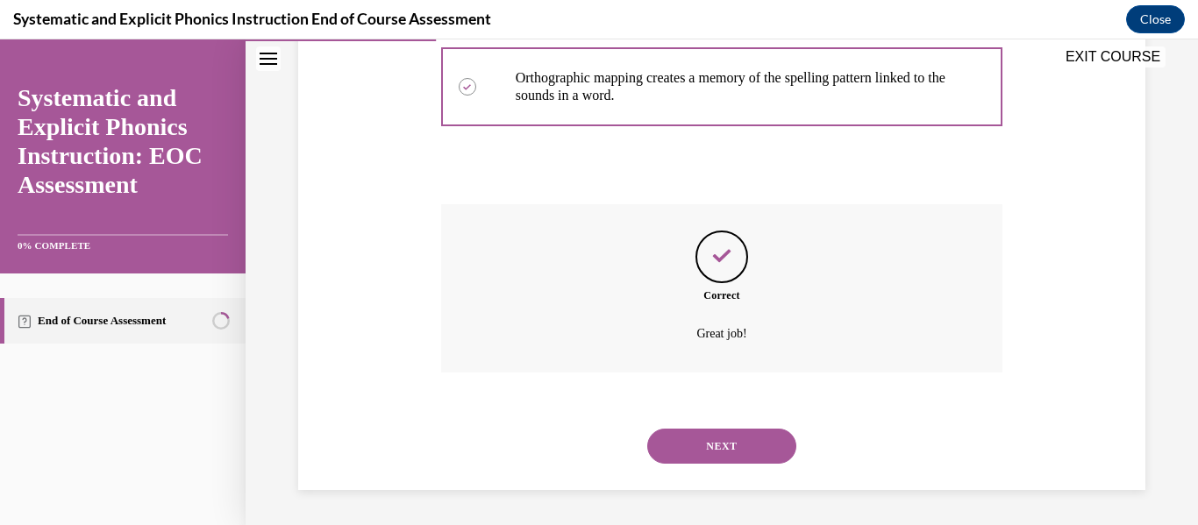
click at [745, 439] on button "NEXT" at bounding box center [721, 446] width 149 height 35
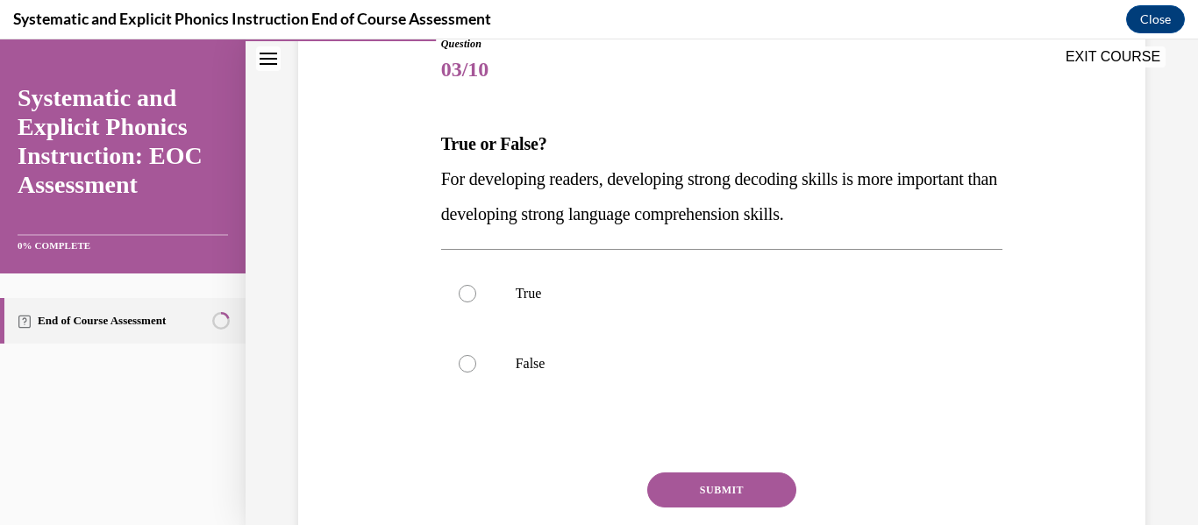
scroll to position [210, 0]
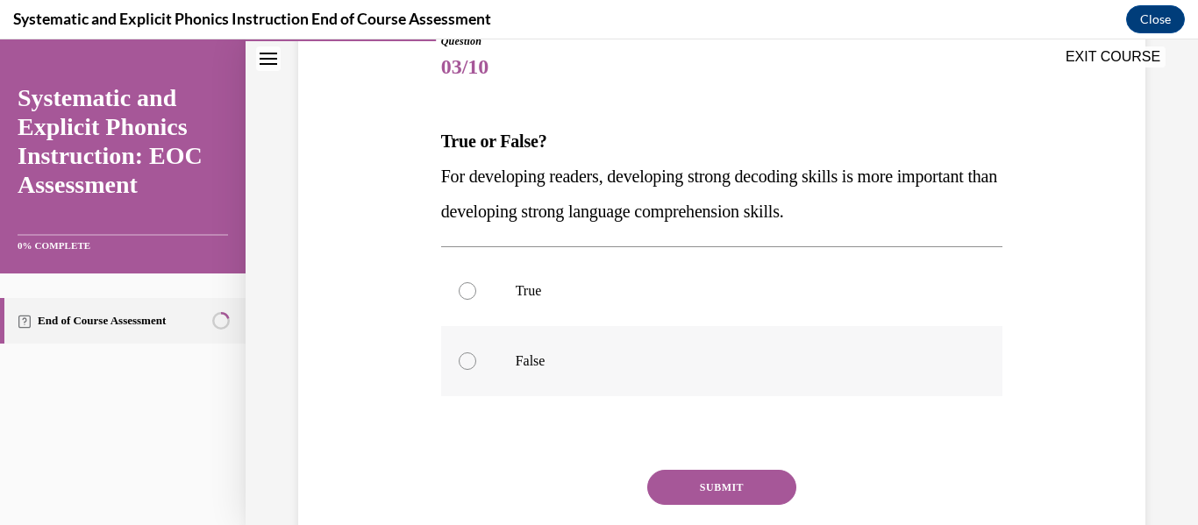
click at [538, 360] on p "False" at bounding box center [738, 362] width 444 height 18
click at [749, 485] on button "SUBMIT" at bounding box center [721, 487] width 149 height 35
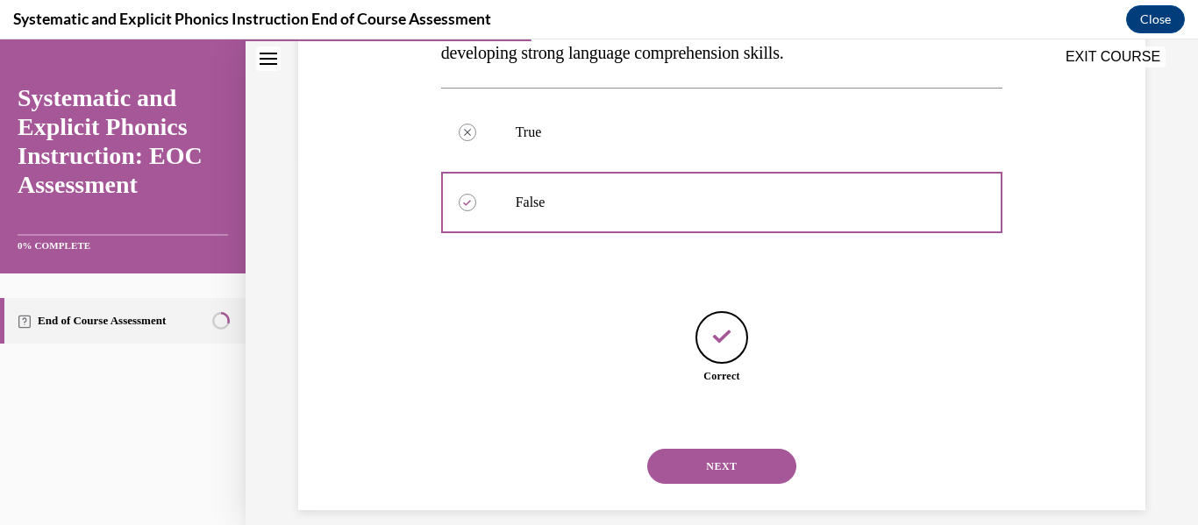
scroll to position [389, 0]
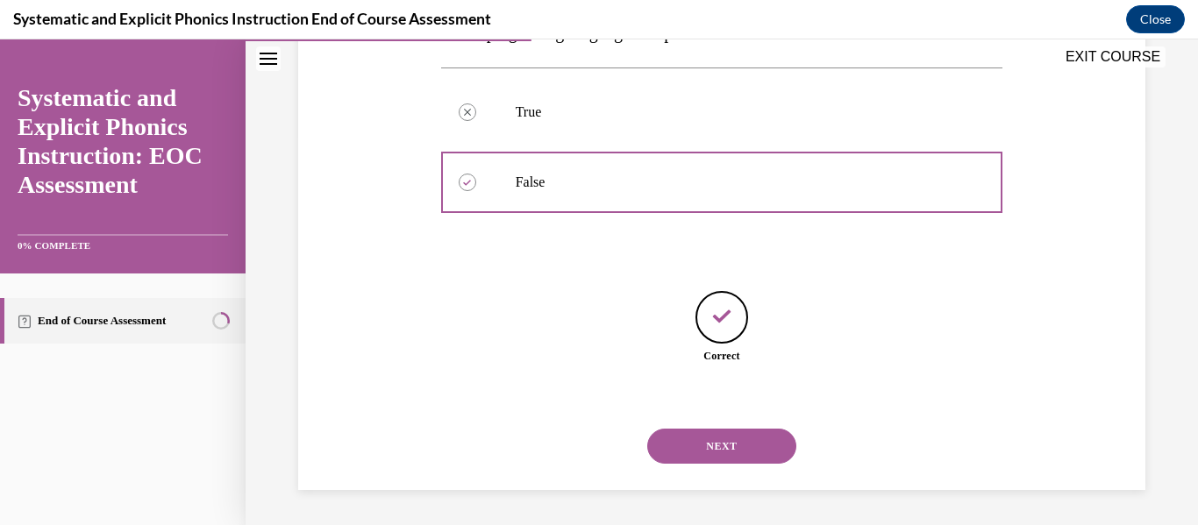
click at [745, 454] on button "NEXT" at bounding box center [721, 446] width 149 height 35
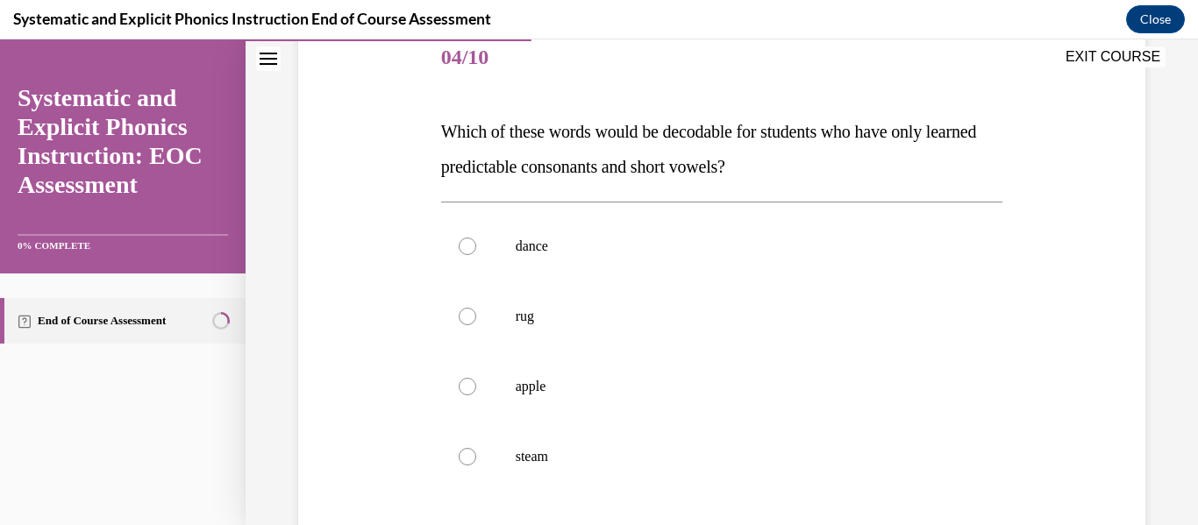
scroll to position [243, 0]
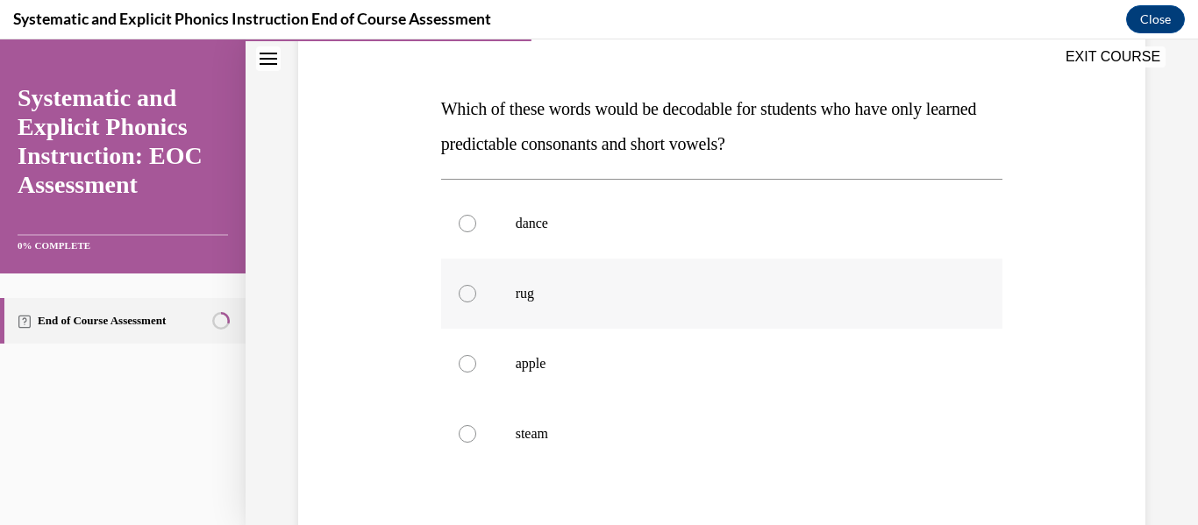
click at [527, 301] on p "rug" at bounding box center [738, 294] width 444 height 18
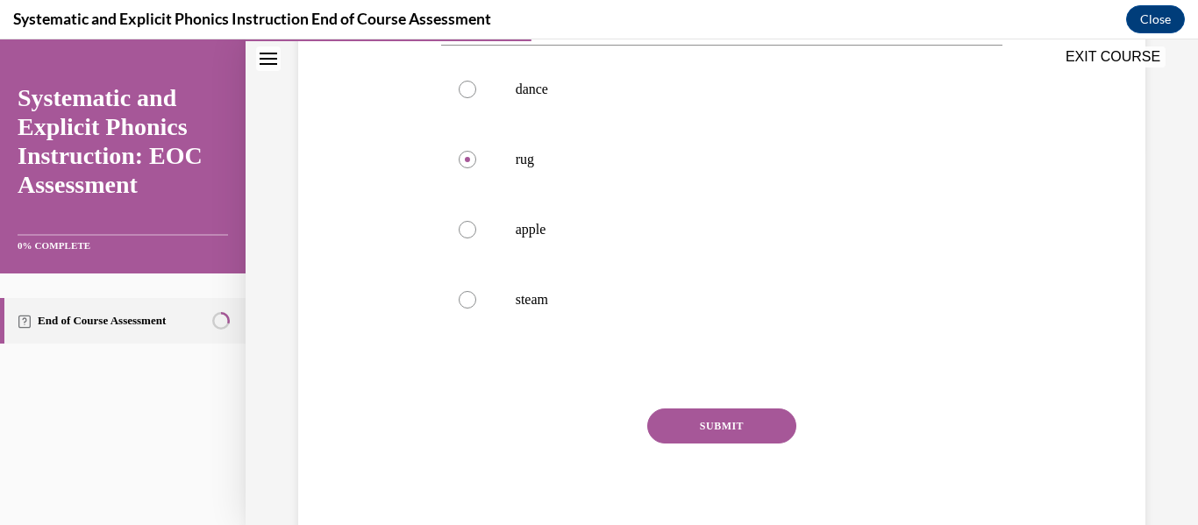
click at [729, 438] on button "SUBMIT" at bounding box center [721, 426] width 149 height 35
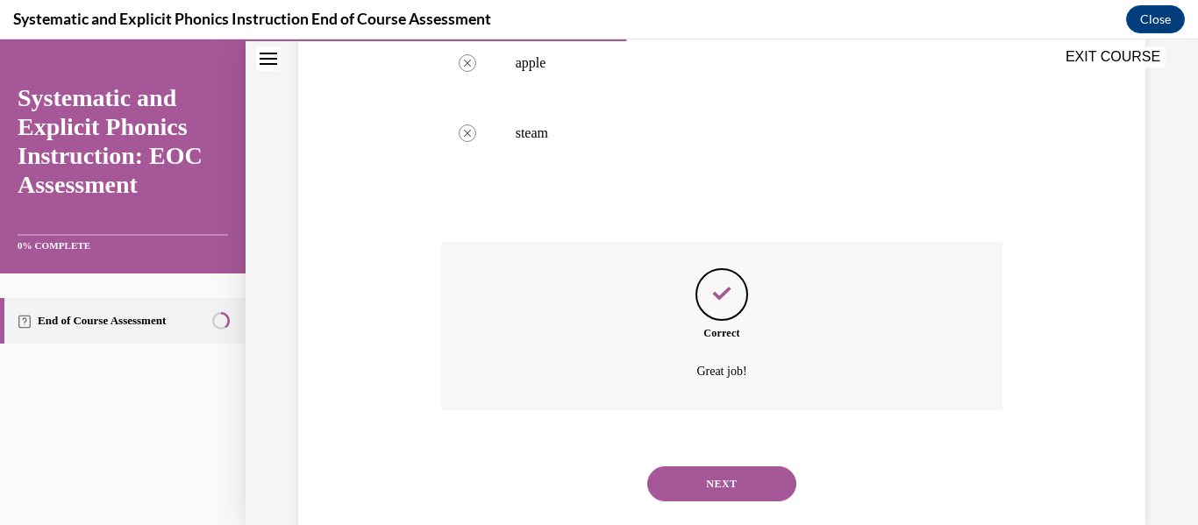
scroll to position [581, 0]
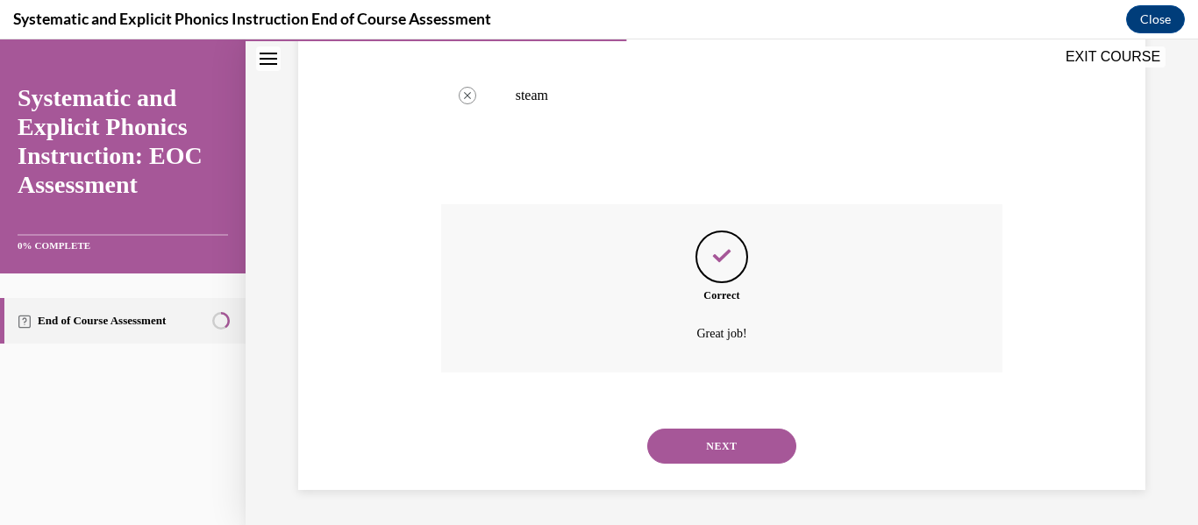
click at [758, 441] on button "NEXT" at bounding box center [721, 446] width 149 height 35
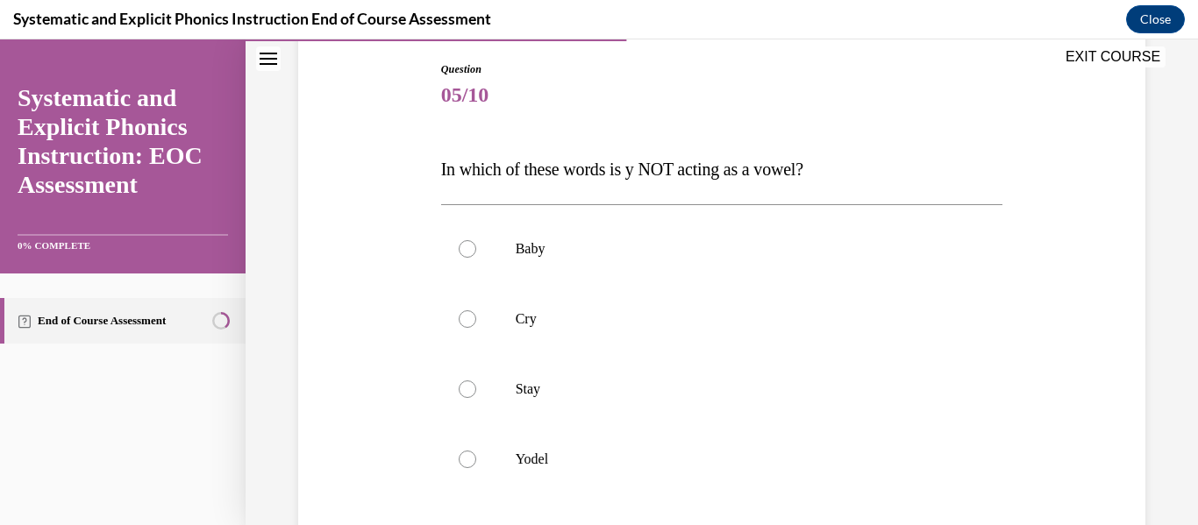
scroll to position [183, 0]
click at [537, 489] on div at bounding box center [722, 459] width 562 height 70
click at [550, 456] on p "Yodel" at bounding box center [738, 459] width 444 height 18
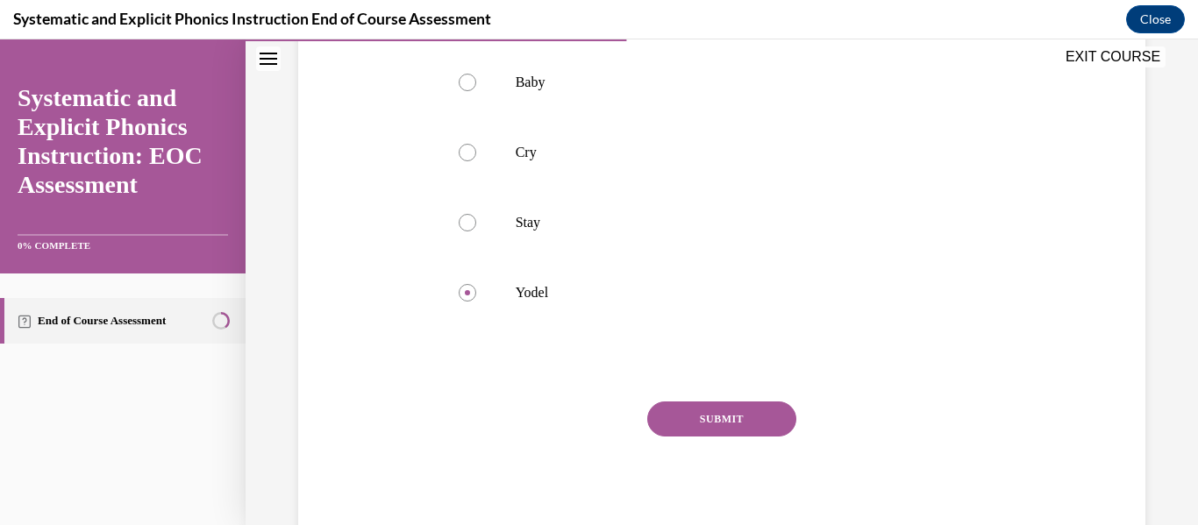
click at [714, 431] on button "SUBMIT" at bounding box center [721, 419] width 149 height 35
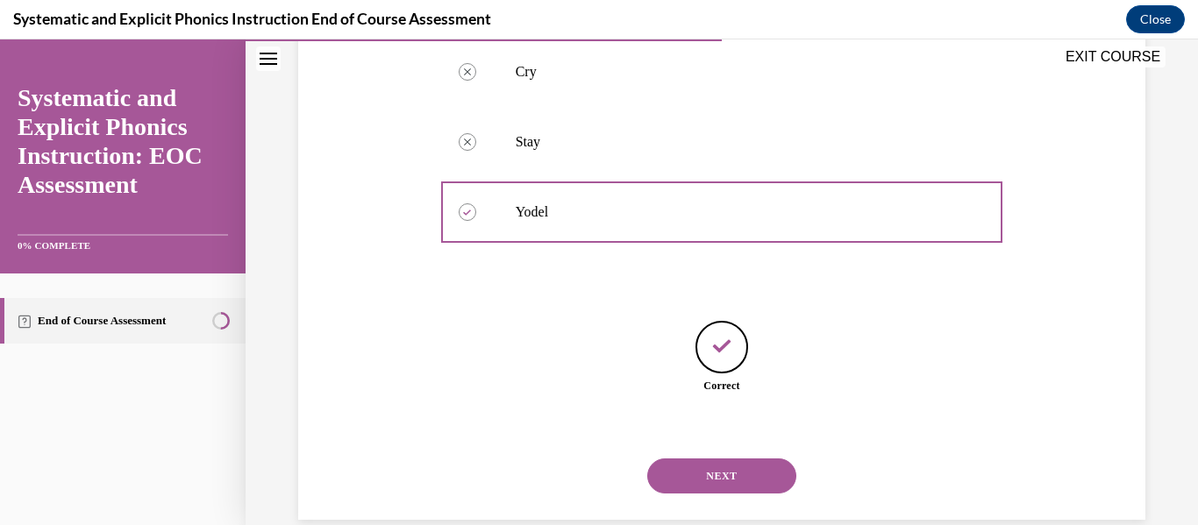
scroll to position [460, 0]
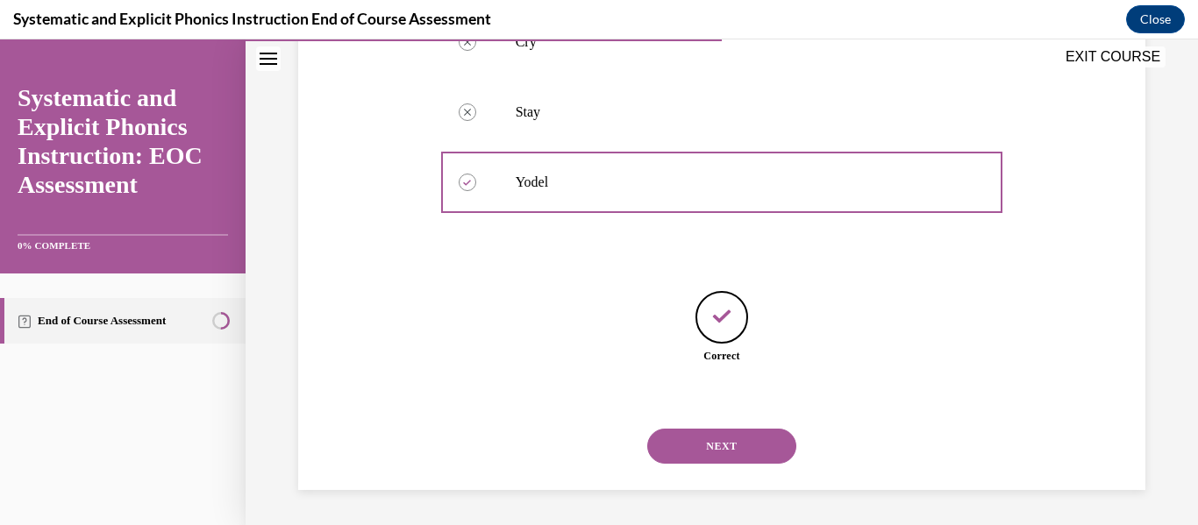
click at [739, 455] on button "NEXT" at bounding box center [721, 446] width 149 height 35
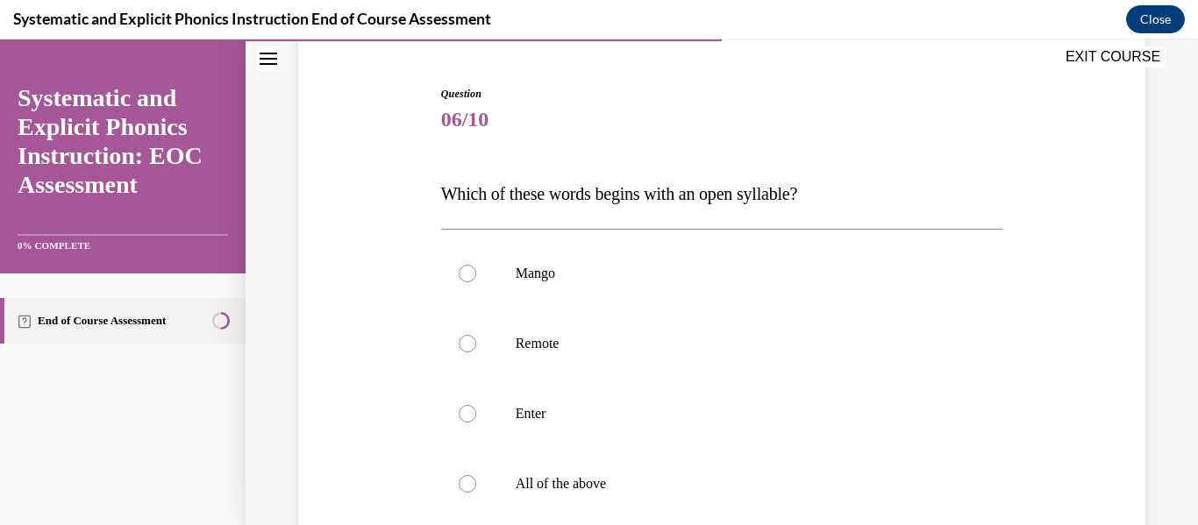
scroll to position [210, 0]
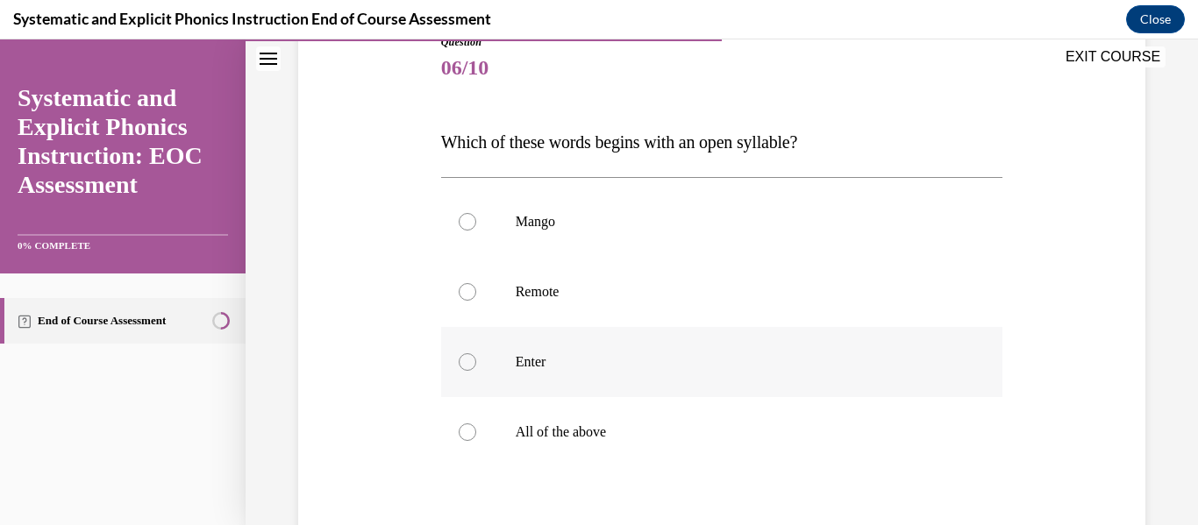
click at [535, 373] on div at bounding box center [722, 362] width 562 height 70
click at [742, 409] on div at bounding box center [722, 432] width 562 height 70
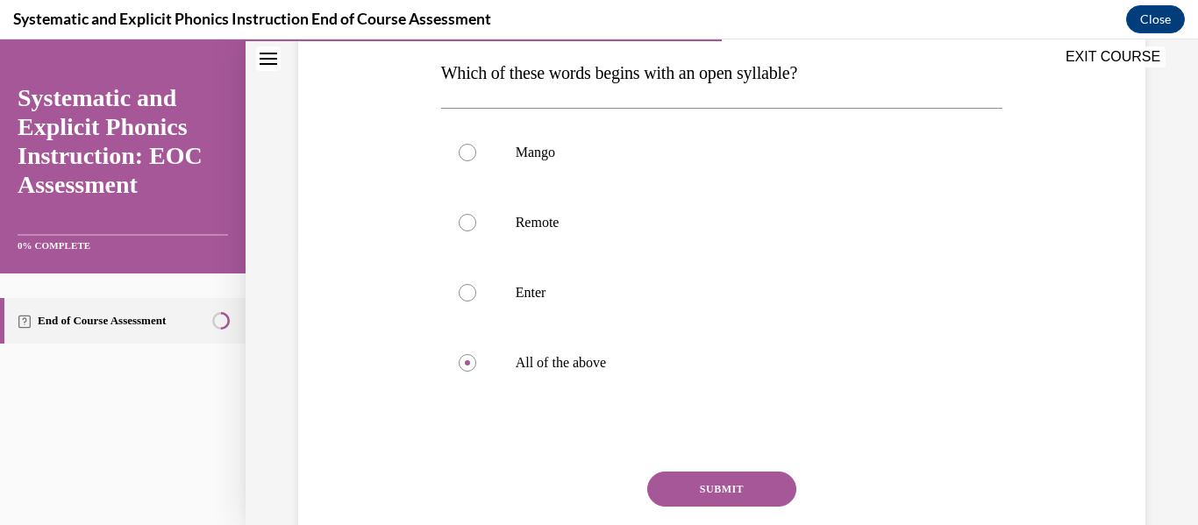
click at [735, 489] on button "SUBMIT" at bounding box center [721, 489] width 149 height 35
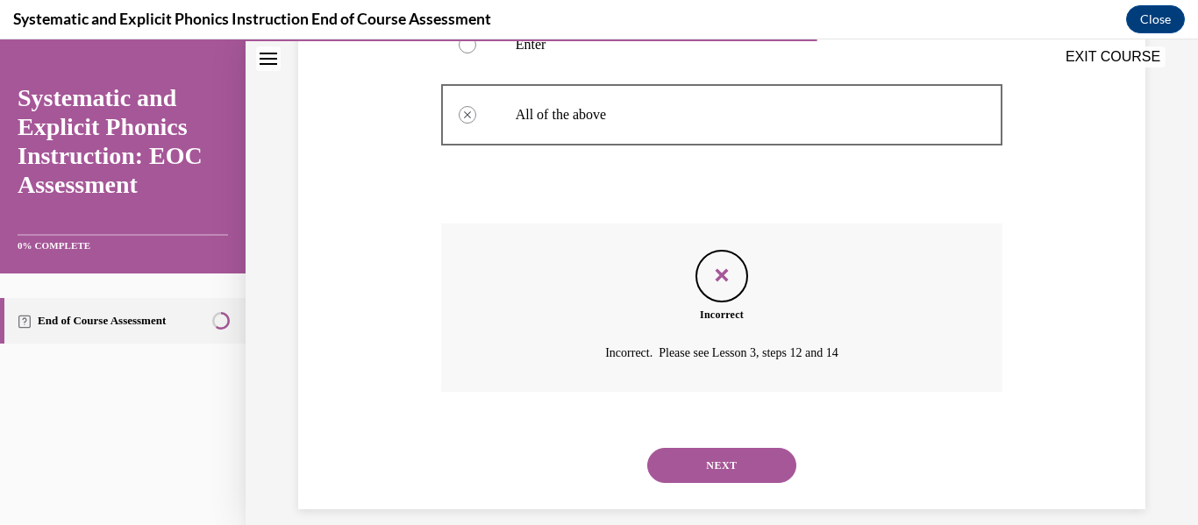
scroll to position [546, 0]
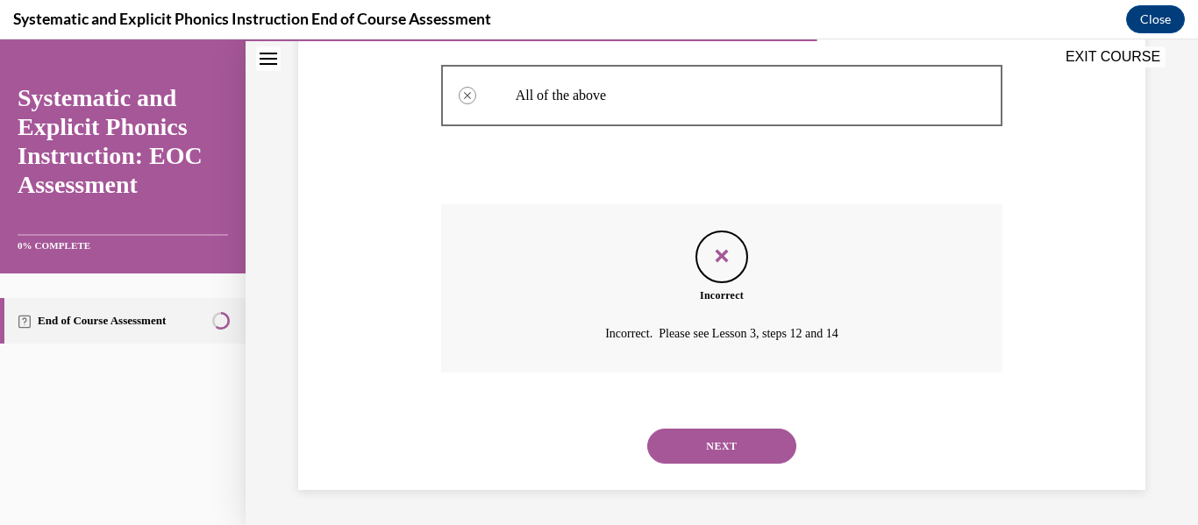
click at [768, 447] on button "NEXT" at bounding box center [721, 446] width 149 height 35
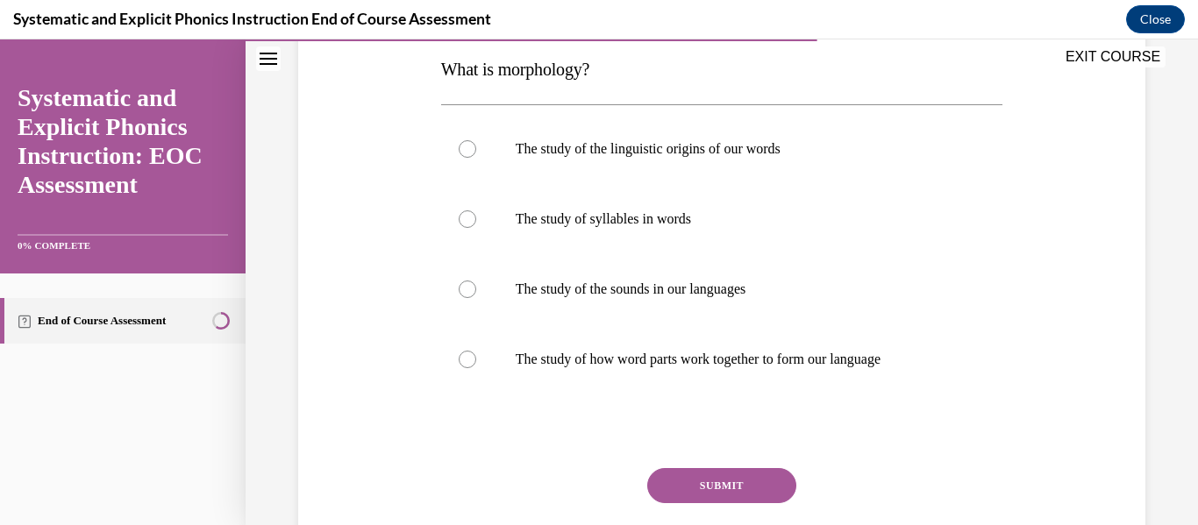
scroll to position [325, 0]
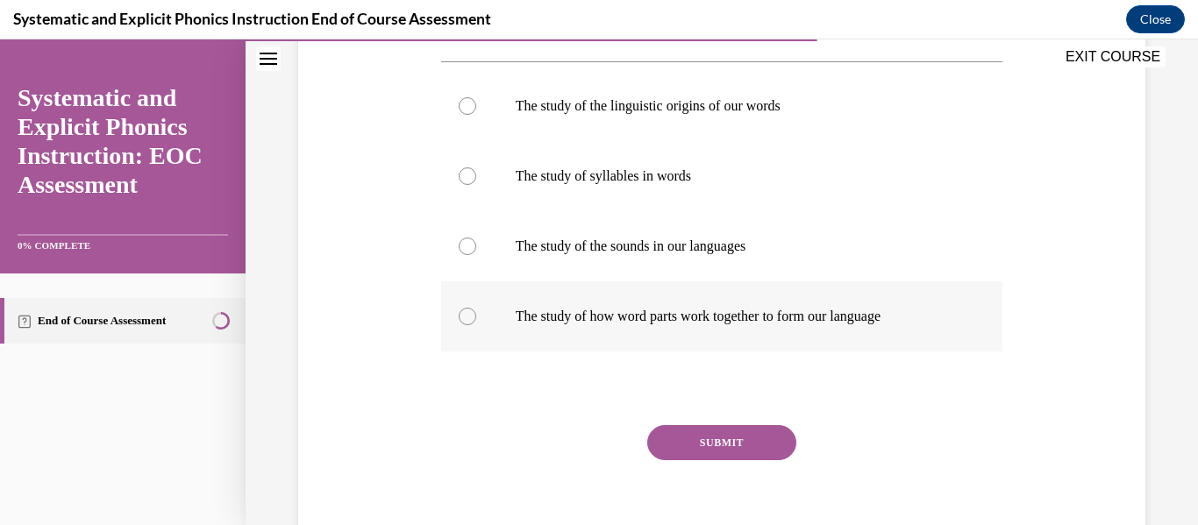
click at [862, 327] on div at bounding box center [722, 317] width 562 height 70
click at [763, 449] on button "SUBMIT" at bounding box center [721, 442] width 149 height 35
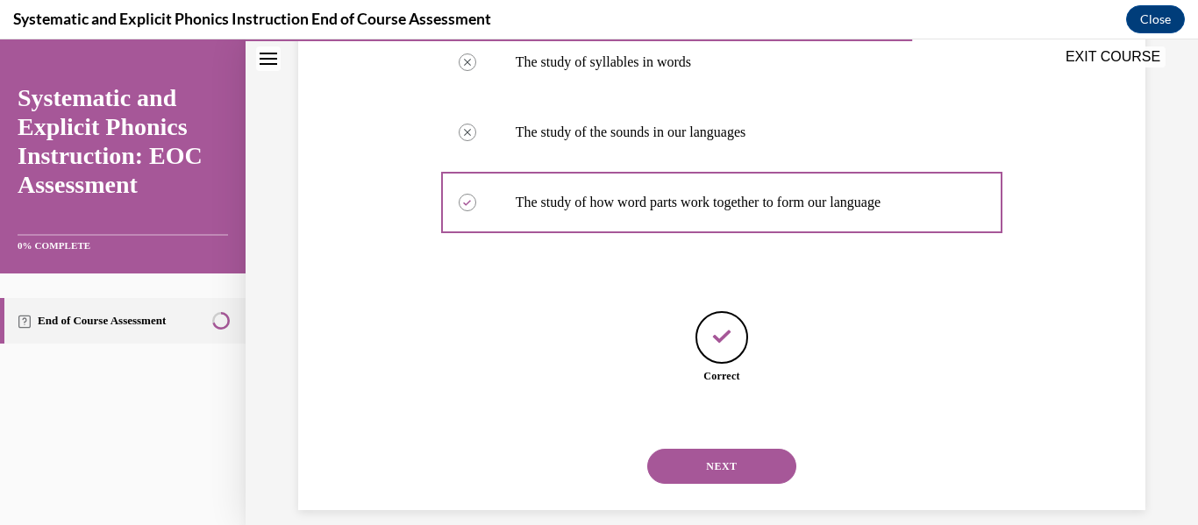
scroll to position [460, 0]
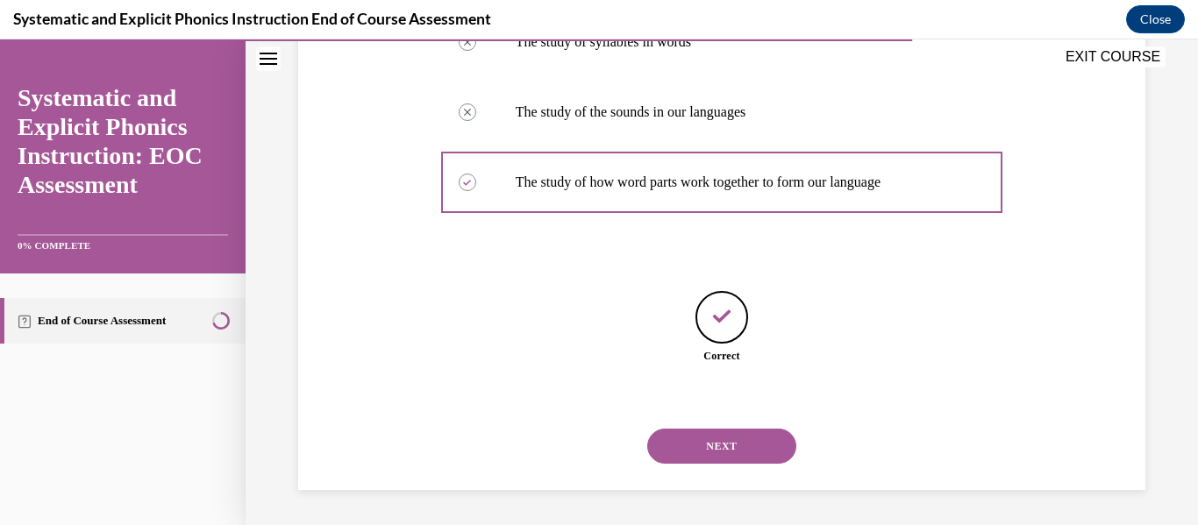
click at [754, 460] on button "NEXT" at bounding box center [721, 446] width 149 height 35
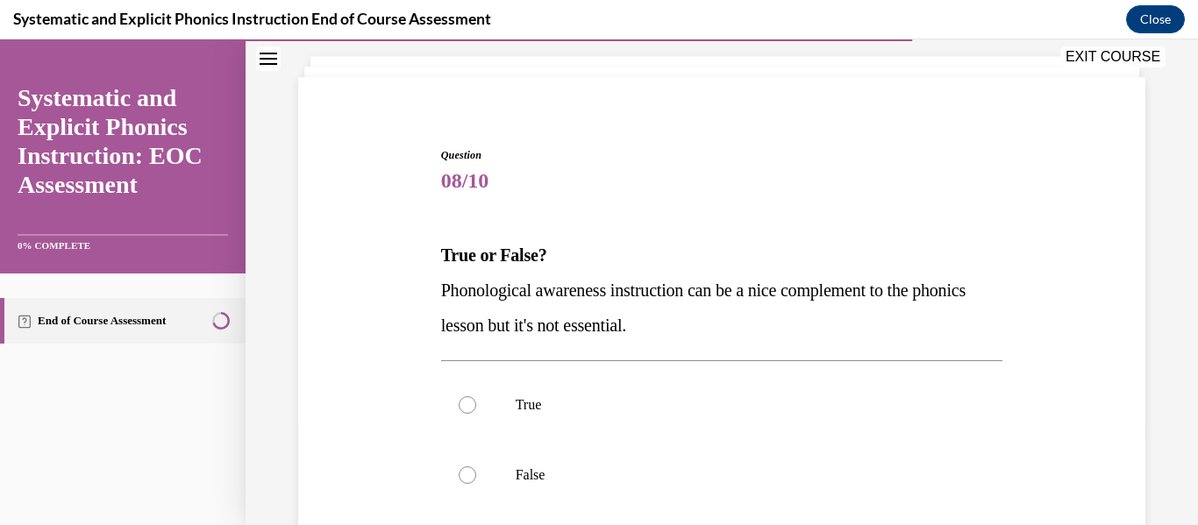
scroll to position [227, 0]
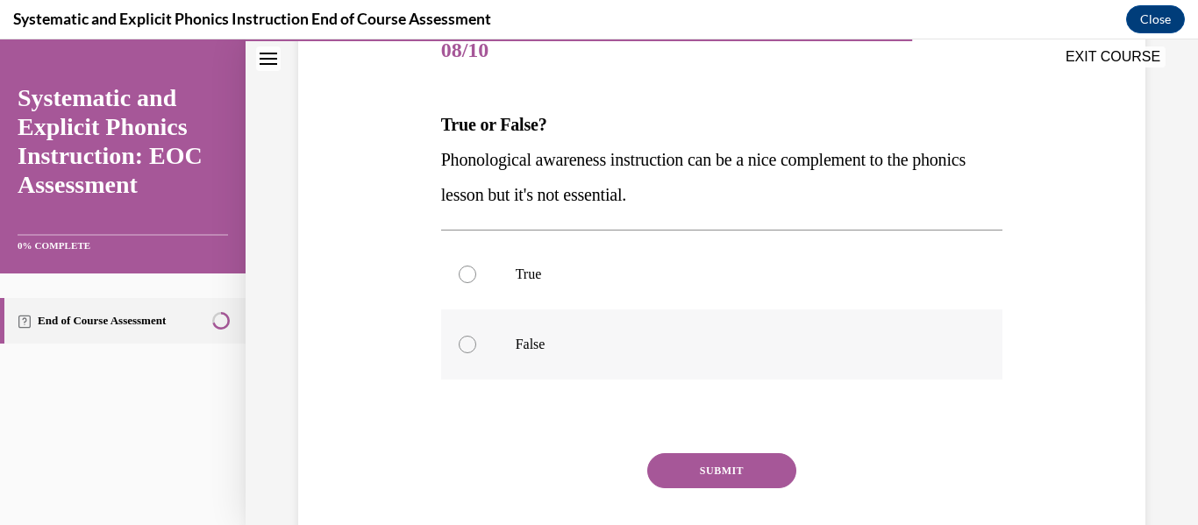
click at [539, 332] on div at bounding box center [722, 345] width 562 height 70
click at [725, 481] on button "SUBMIT" at bounding box center [721, 470] width 149 height 35
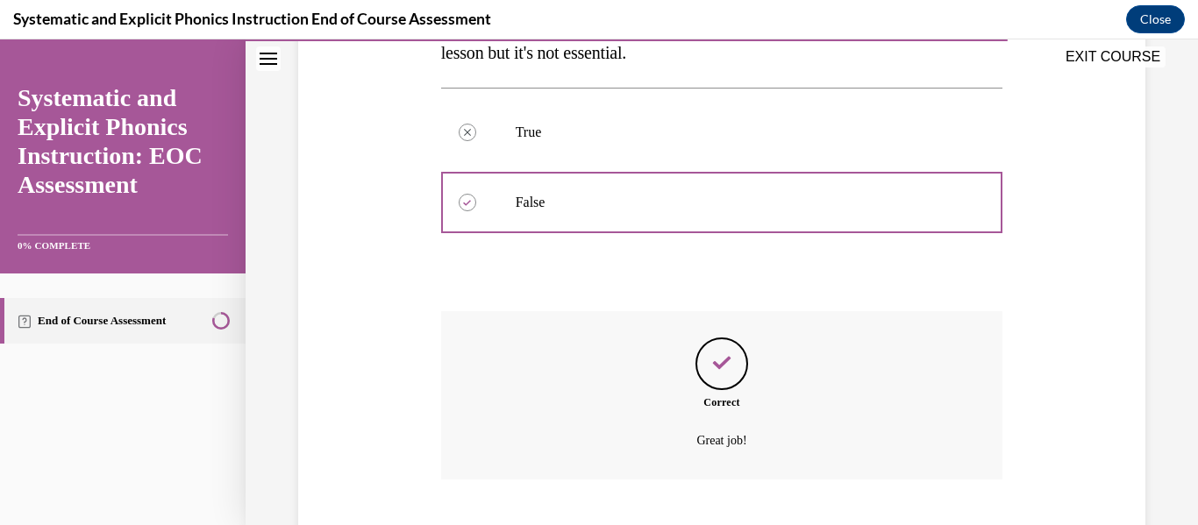
scroll to position [476, 0]
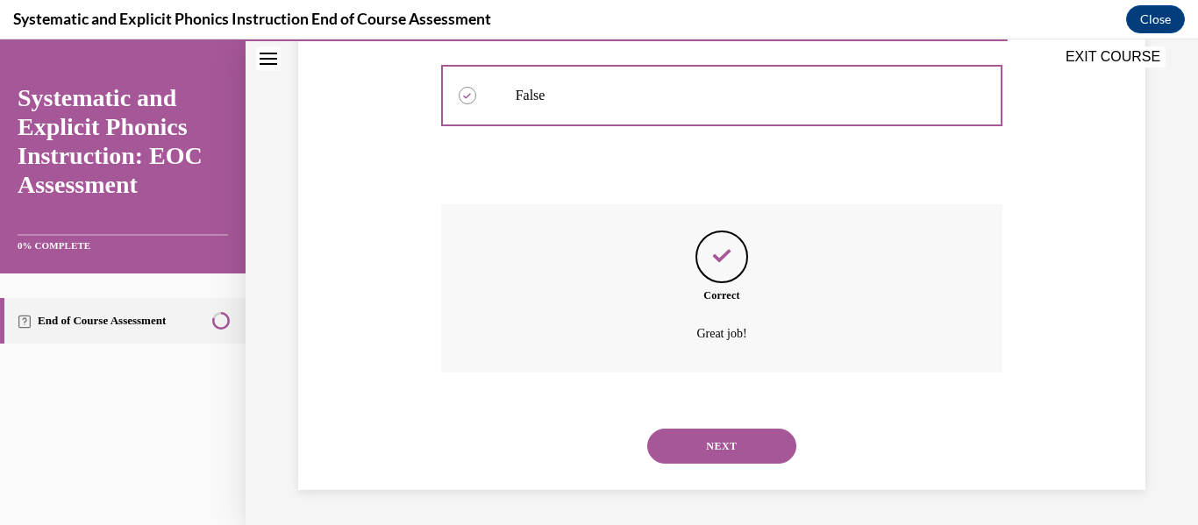
click at [749, 446] on button "NEXT" at bounding box center [721, 446] width 149 height 35
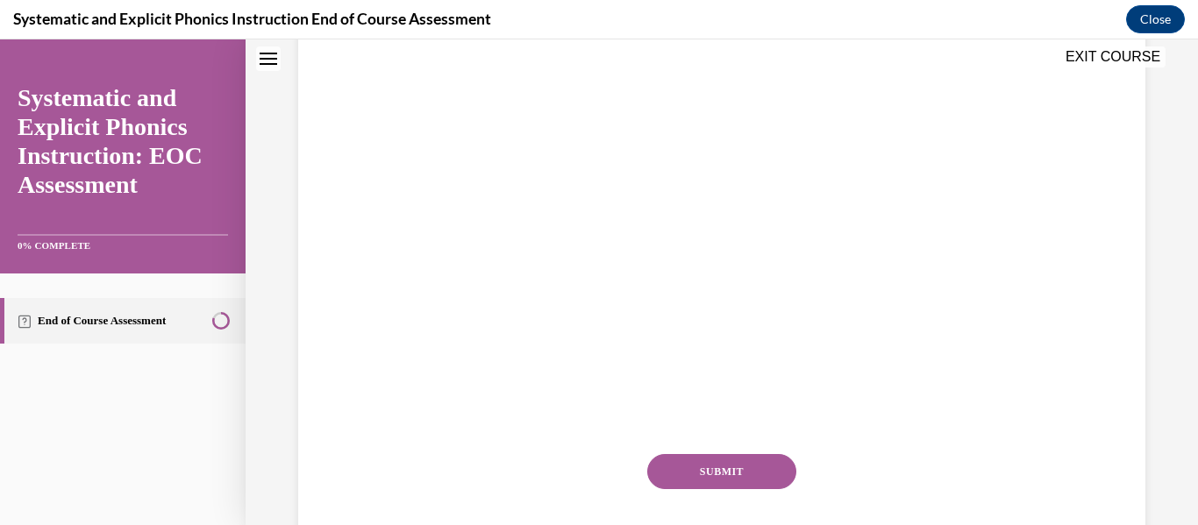
scroll to position [0, 0]
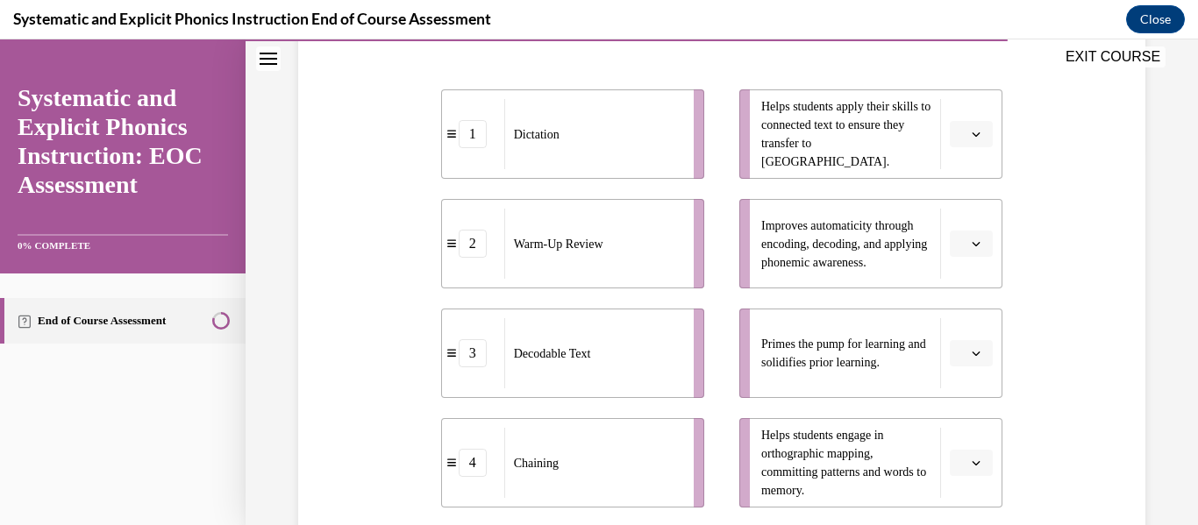
scroll to position [377, 0]
click at [983, 354] on button "button" at bounding box center [971, 352] width 43 height 26
click at [971, 249] on div "2" at bounding box center [969, 242] width 44 height 35
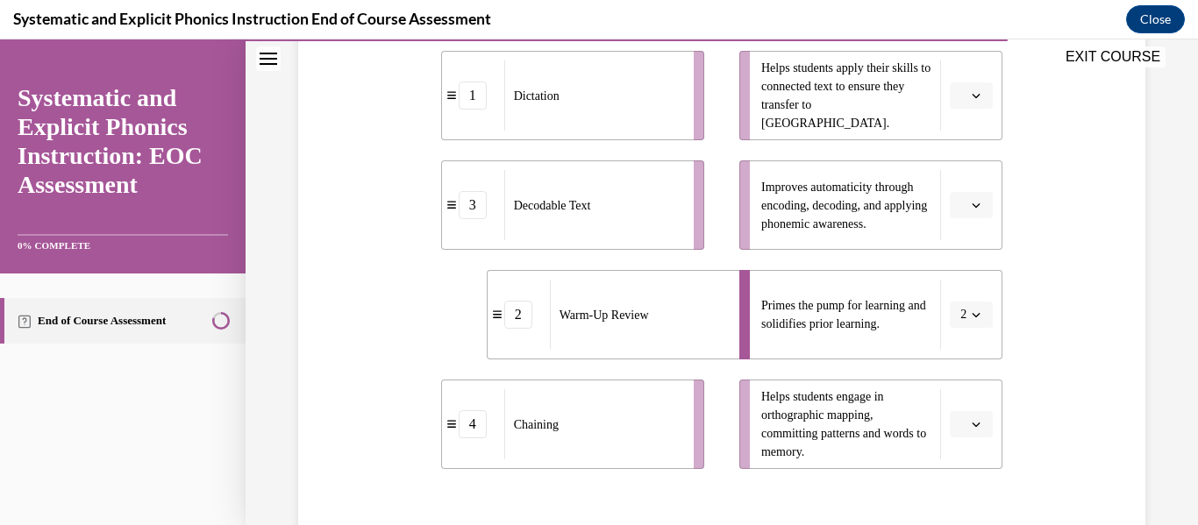
scroll to position [394, 0]
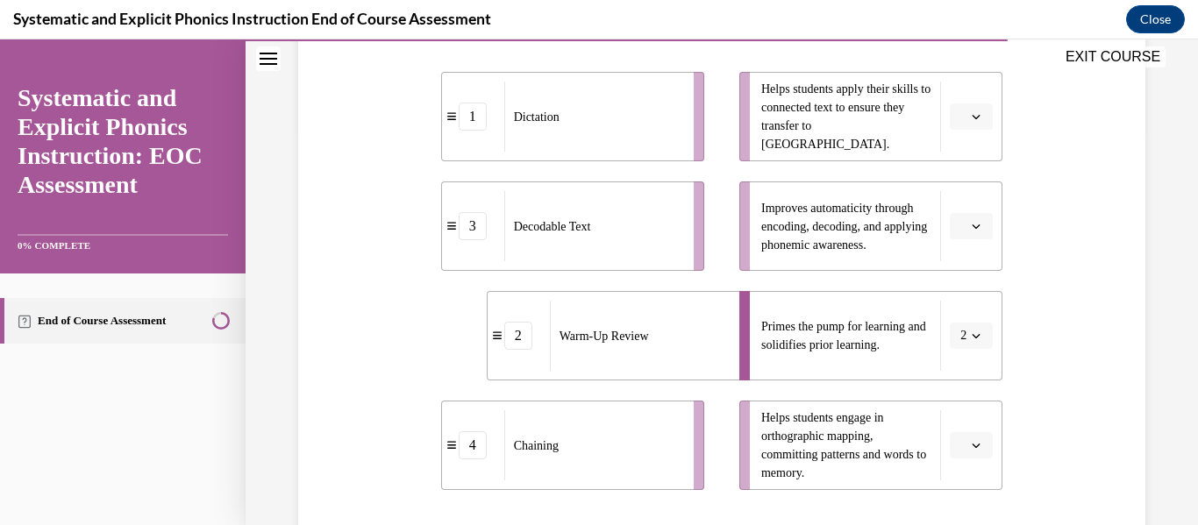
click at [960, 121] on span "Please select an option" at bounding box center [963, 117] width 6 height 18
click at [957, 260] on div "3" at bounding box center [969, 261] width 44 height 35
click at [972, 441] on icon "button" at bounding box center [976, 445] width 9 height 9
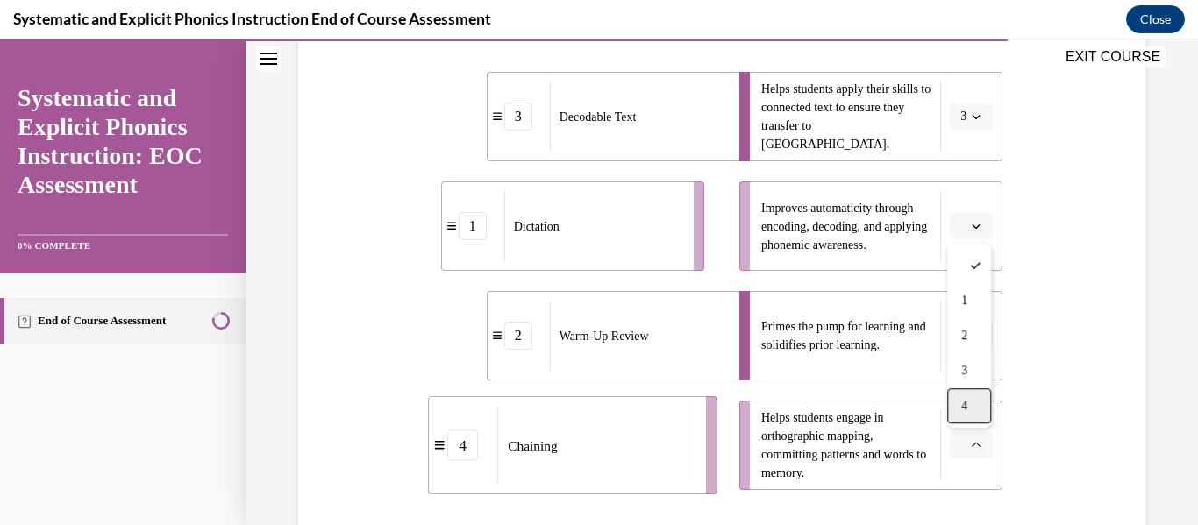
click at [969, 416] on div "4" at bounding box center [969, 406] width 44 height 35
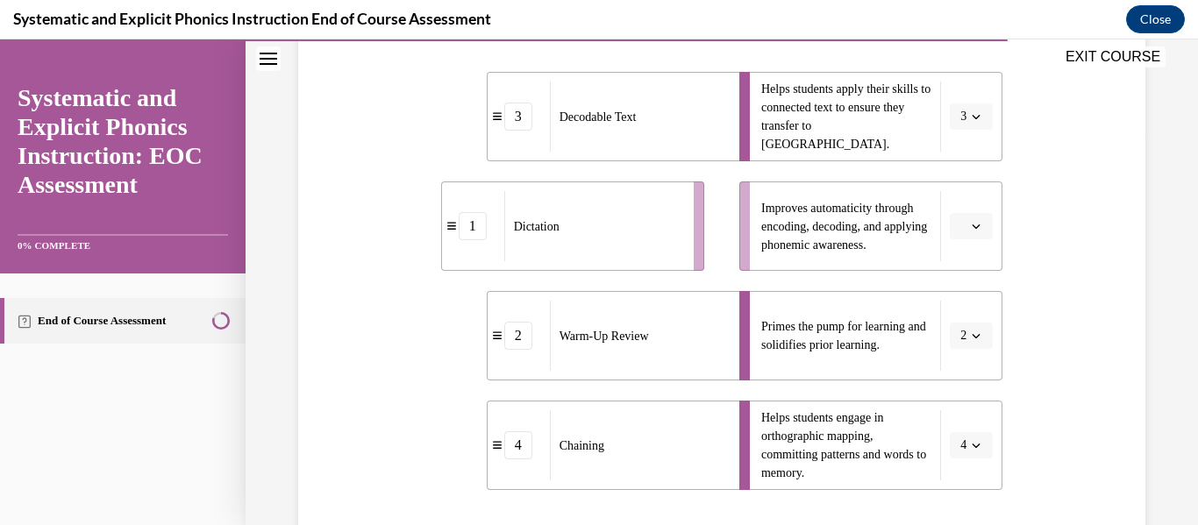
click at [966, 229] on span "Please select an option" at bounding box center [963, 227] width 6 height 18
click at [961, 290] on div "1" at bounding box center [969, 300] width 44 height 35
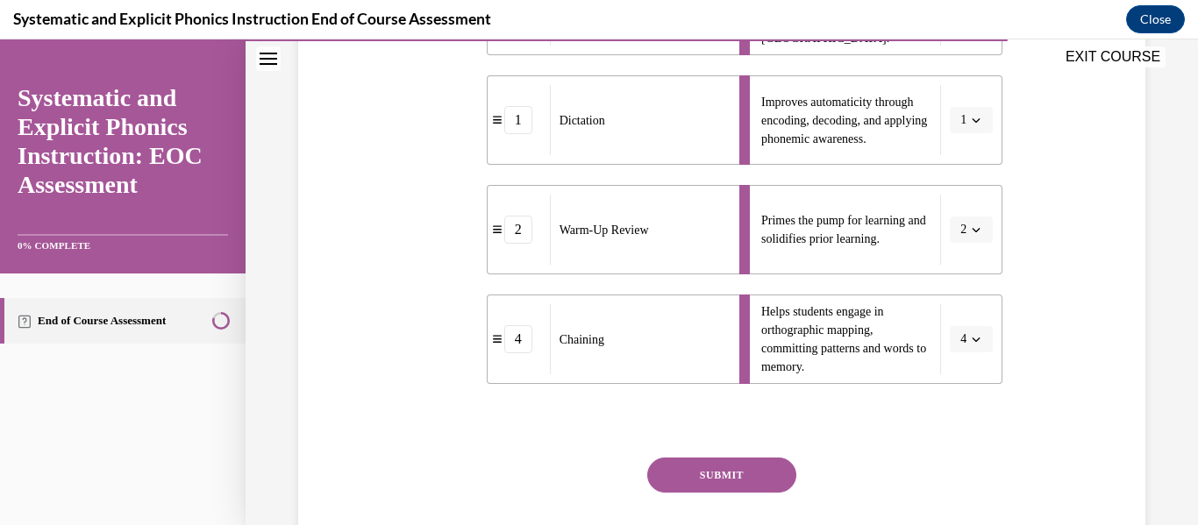
scroll to position [564, 0]
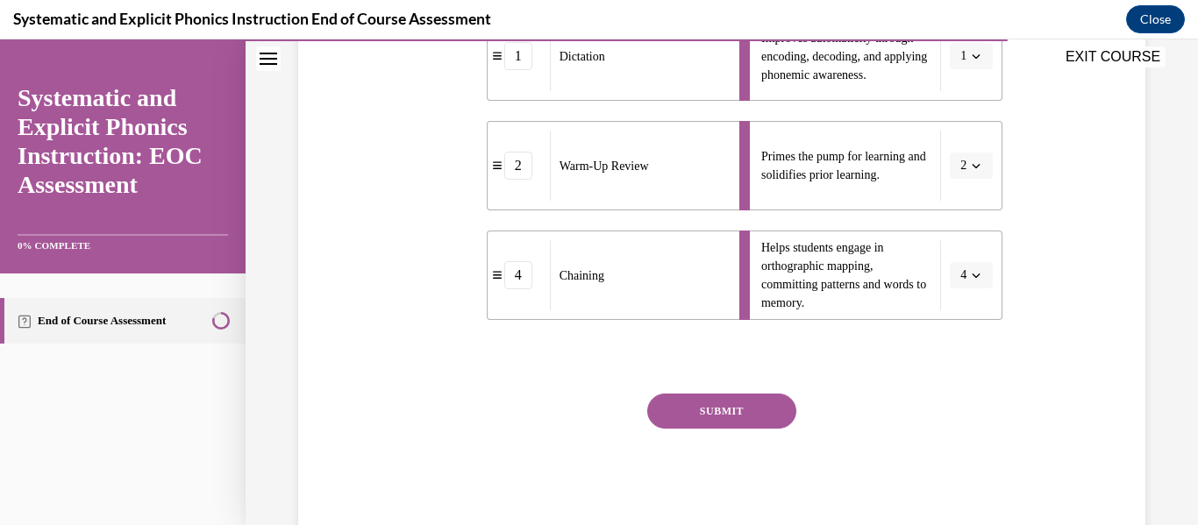
click at [725, 394] on button "SUBMIT" at bounding box center [721, 411] width 149 height 35
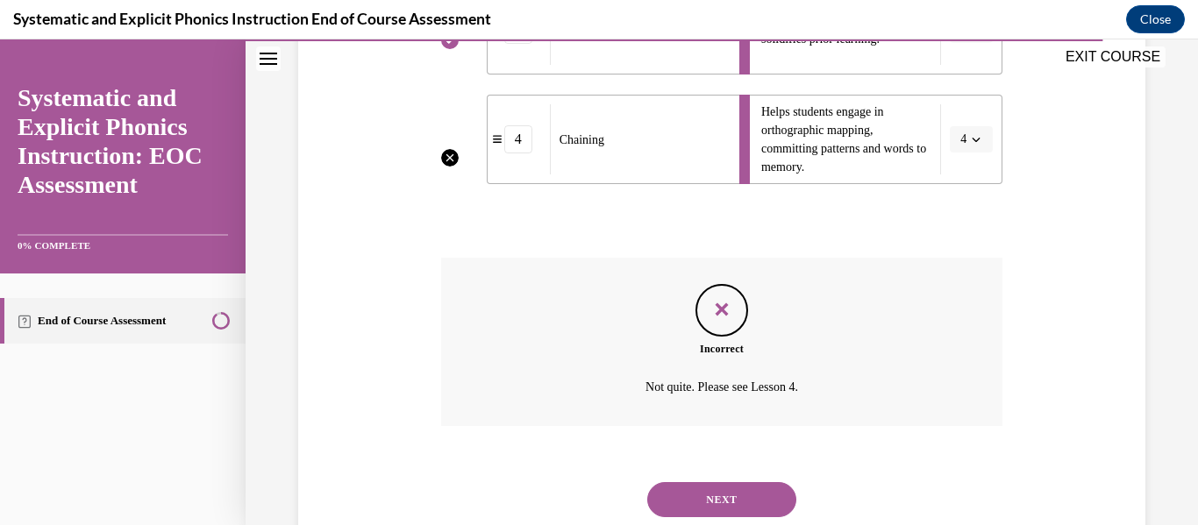
scroll to position [699, 0]
click at [728, 503] on button "NEXT" at bounding box center [721, 500] width 149 height 35
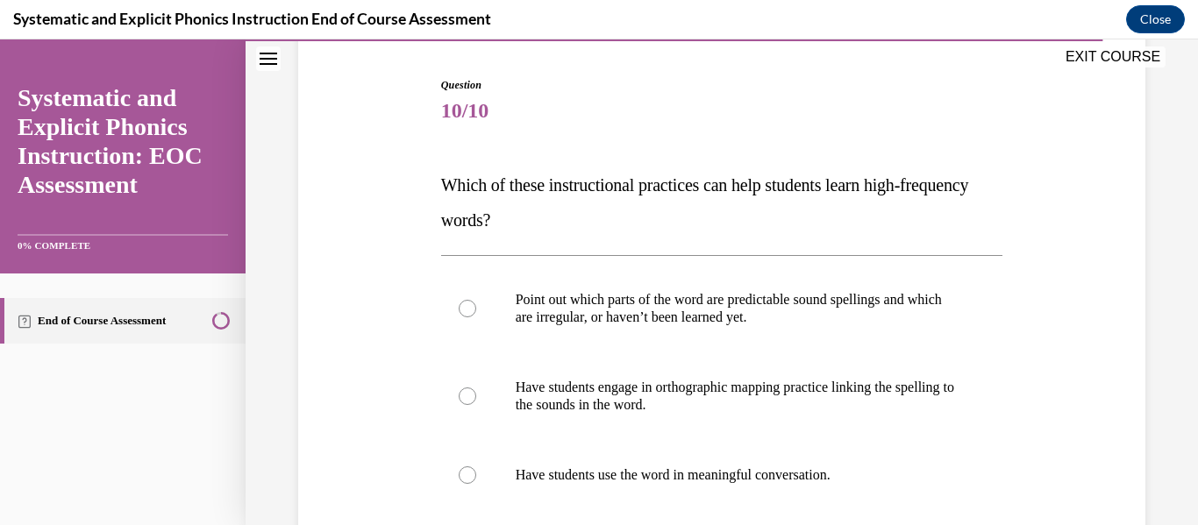
scroll to position [239, 0]
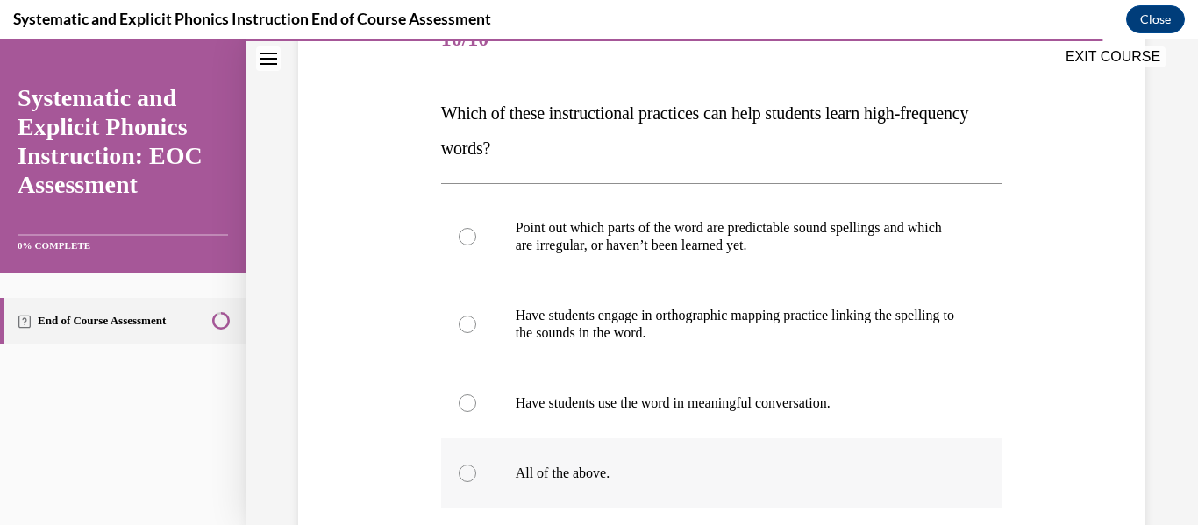
click at [549, 486] on div at bounding box center [722, 474] width 562 height 70
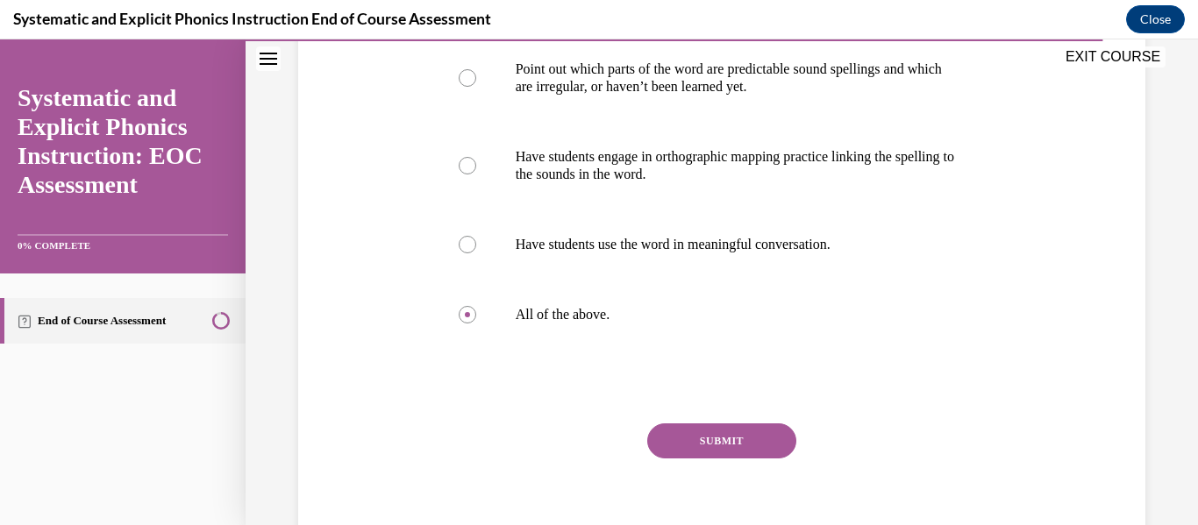
click at [765, 451] on button "SUBMIT" at bounding box center [721, 441] width 149 height 35
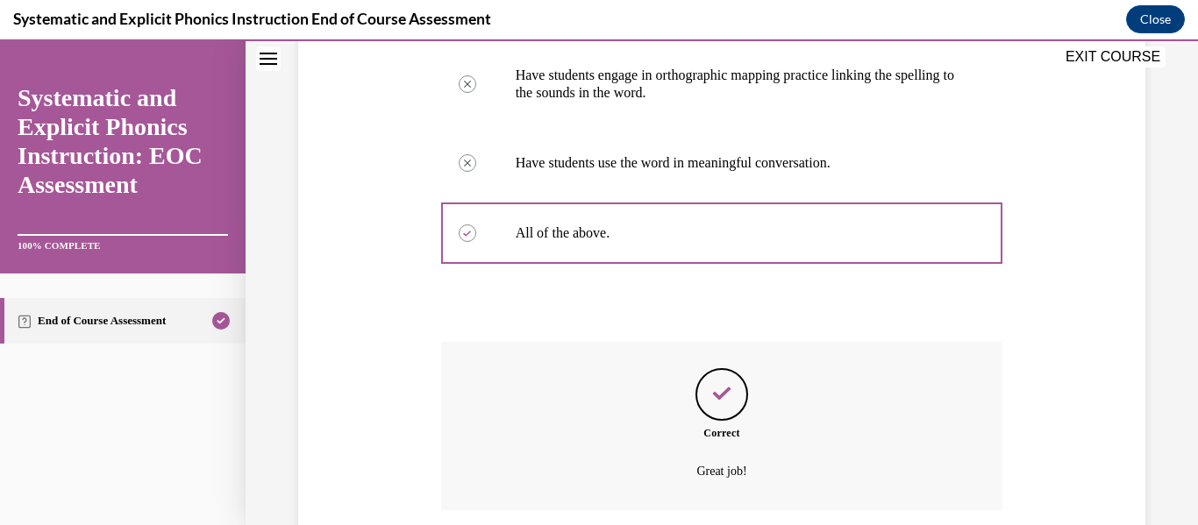
scroll to position [617, 0]
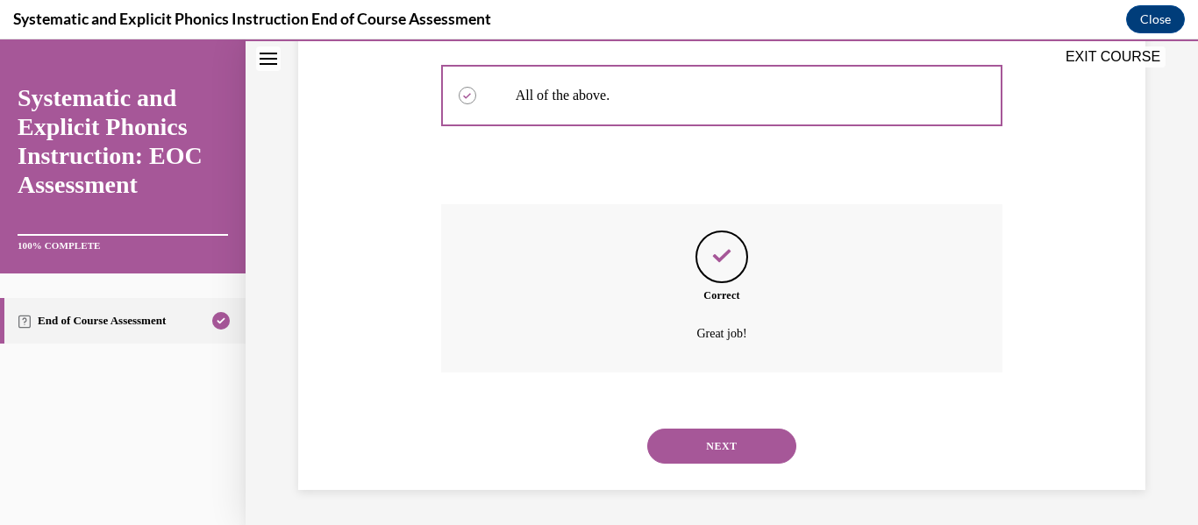
click at [745, 452] on button "NEXT" at bounding box center [721, 446] width 149 height 35
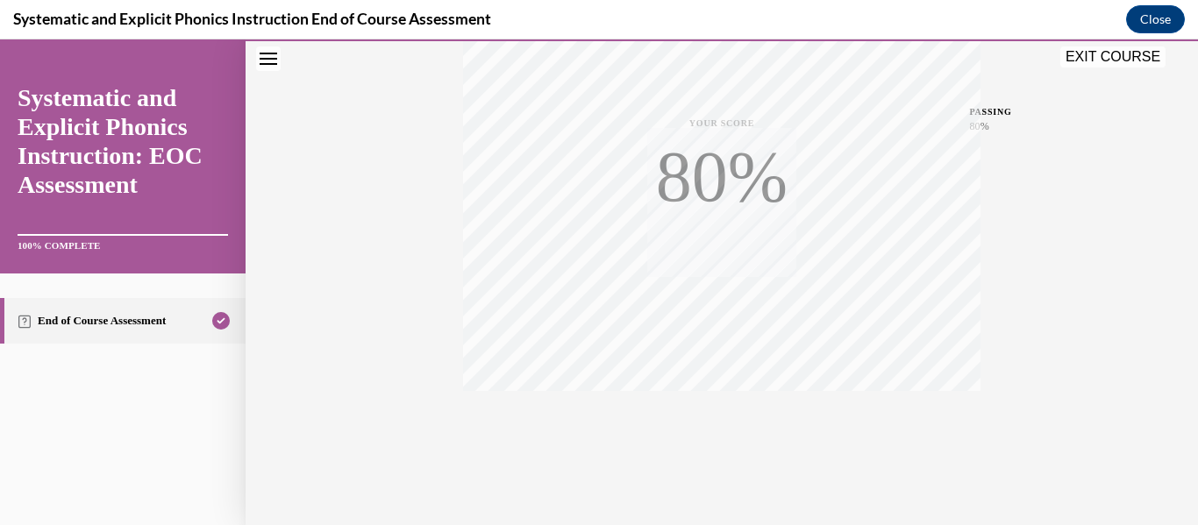
scroll to position [413, 0]
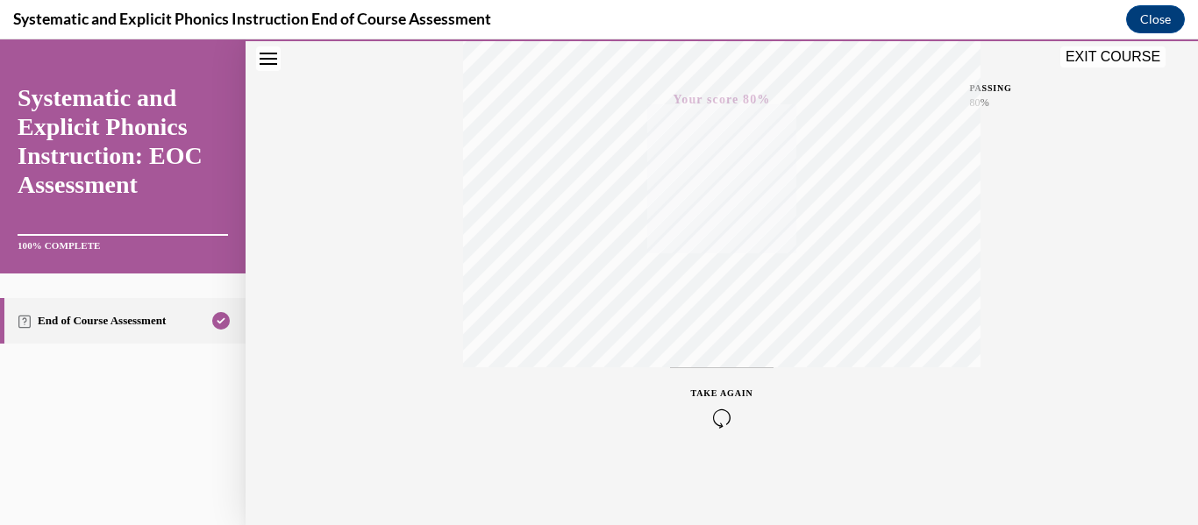
click at [1116, 348] on div "Quiz Results PASSING 80% Your score 80% Passed PASSING 80% Your score Your scor…" at bounding box center [722, 104] width 952 height 844
click at [1128, 60] on button "EXIT COURSE" at bounding box center [1112, 56] width 105 height 21
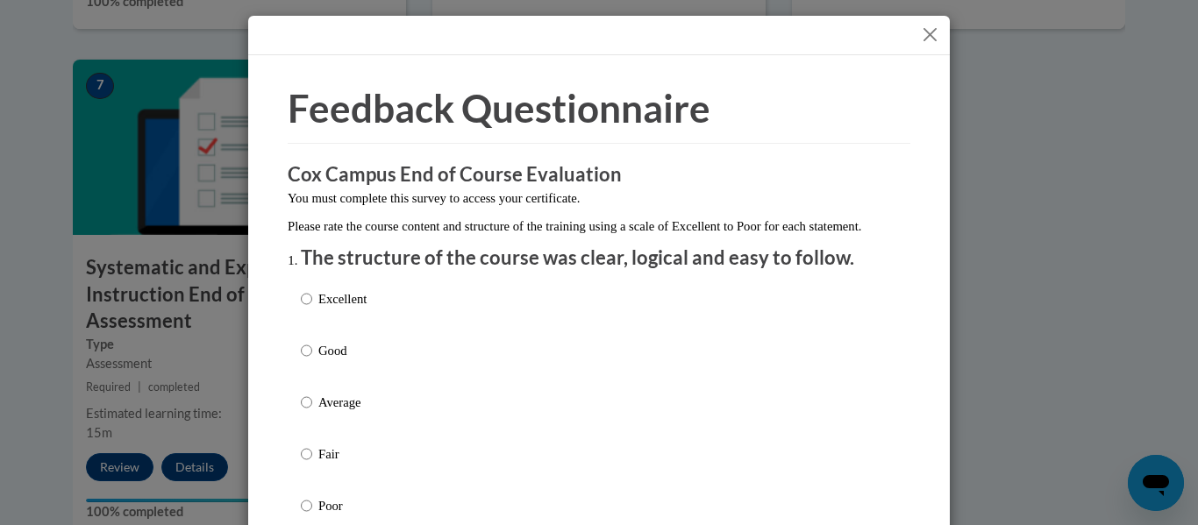
click at [928, 42] on button "Close" at bounding box center [930, 35] width 22 height 22
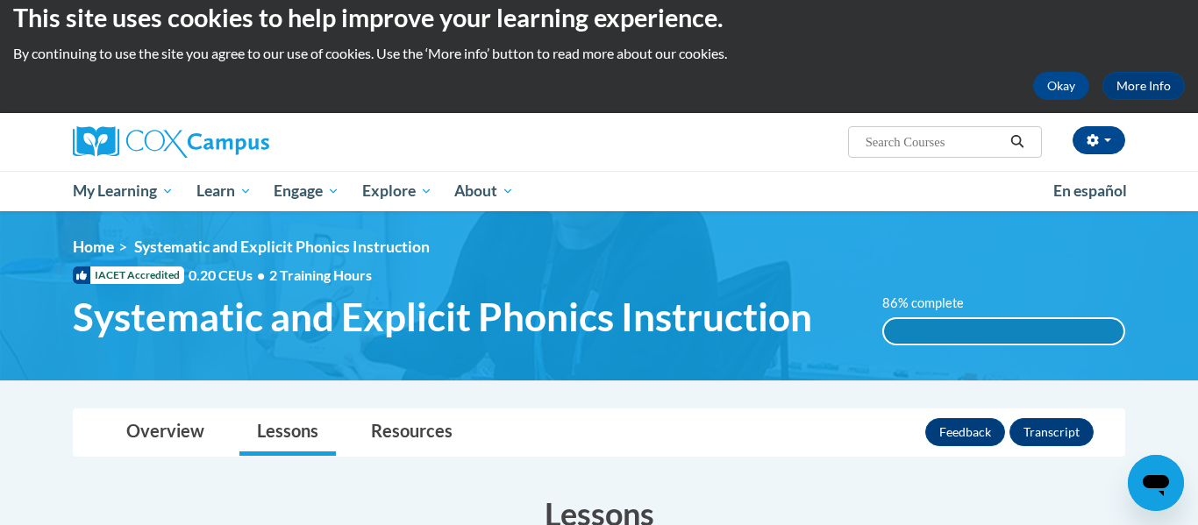
scroll to position [17, 0]
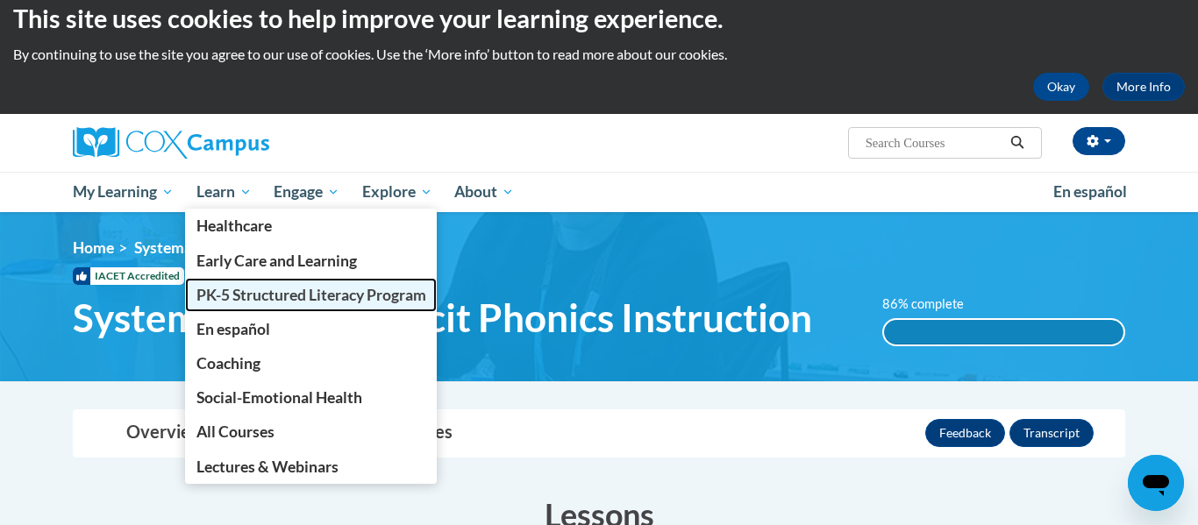
click at [219, 295] on span "PK-5 Structured Literacy Program" at bounding box center [311, 295] width 230 height 18
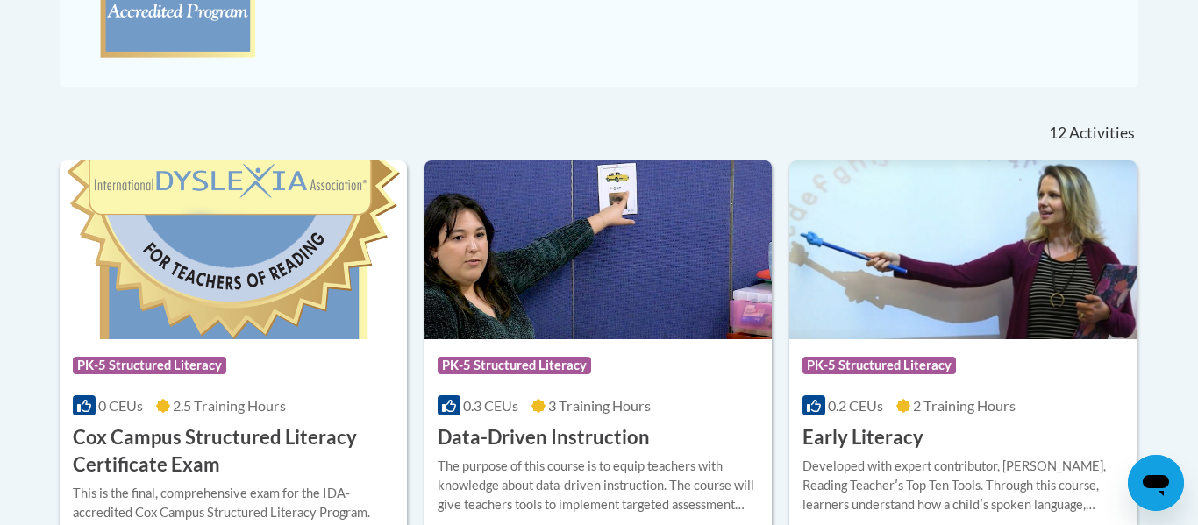
scroll to position [799, 0]
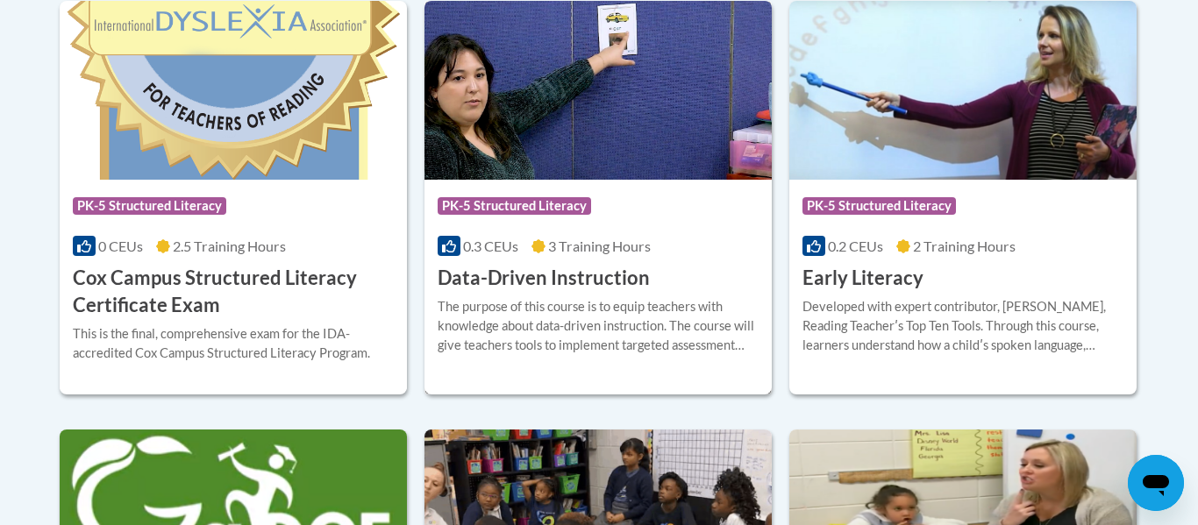
click at [521, 282] on h3 "Data-Driven Instruction" at bounding box center [544, 278] width 212 height 27
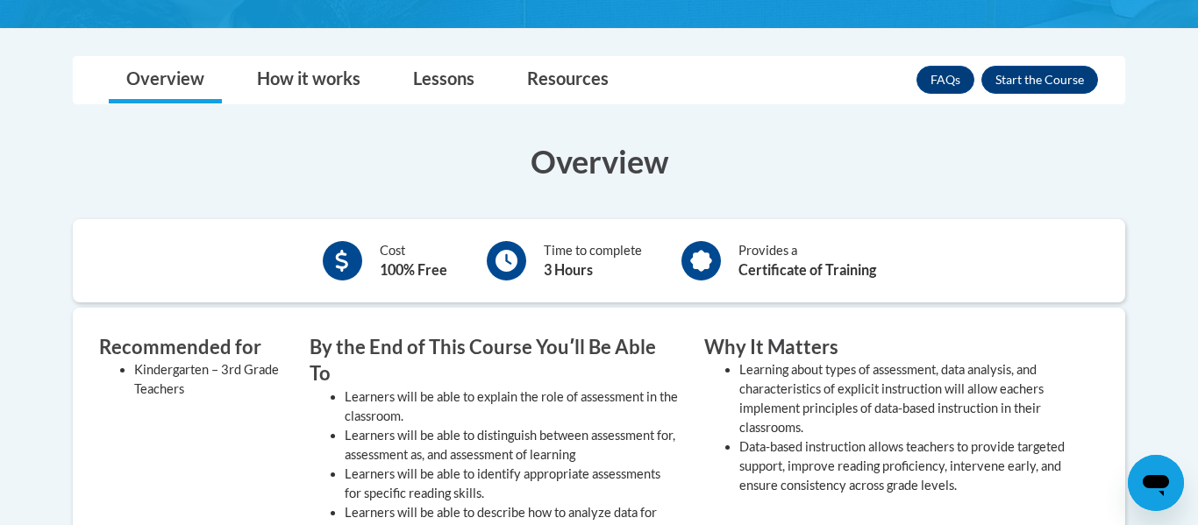
scroll to position [433, 0]
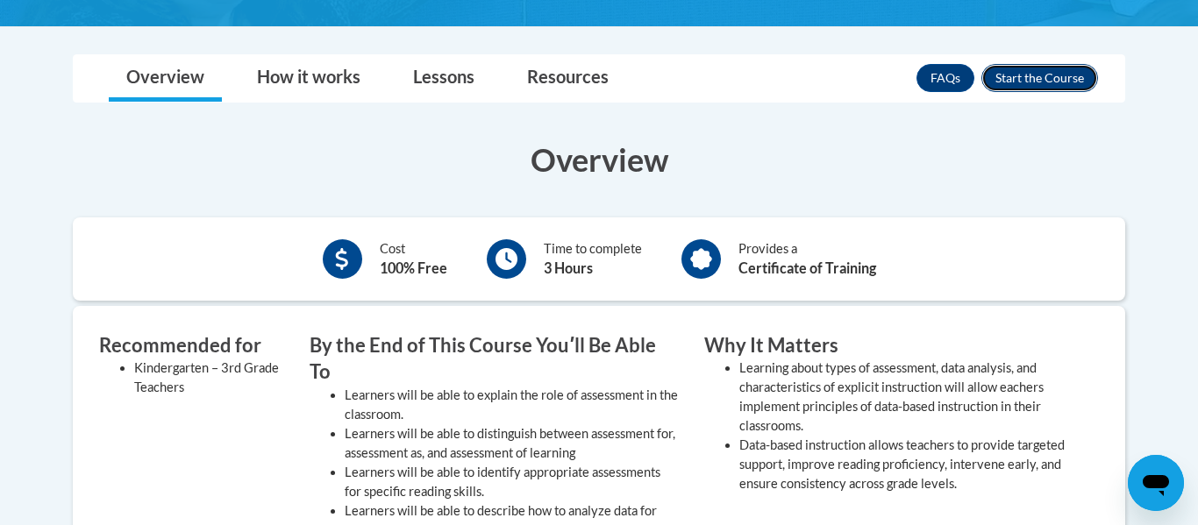
click at [1076, 78] on button "Enroll" at bounding box center [1039, 78] width 117 height 28
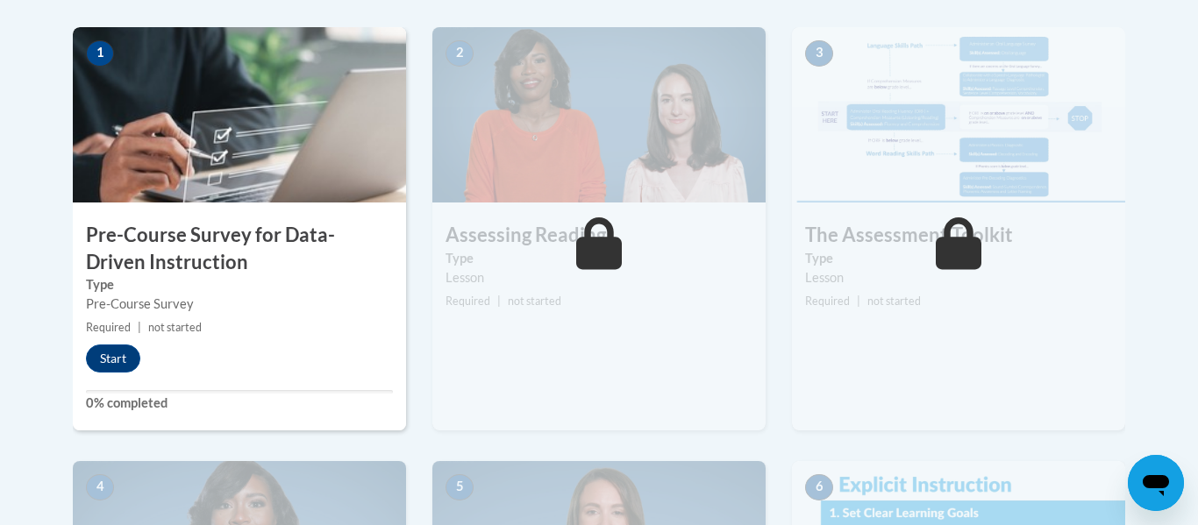
scroll to position [564, 0]
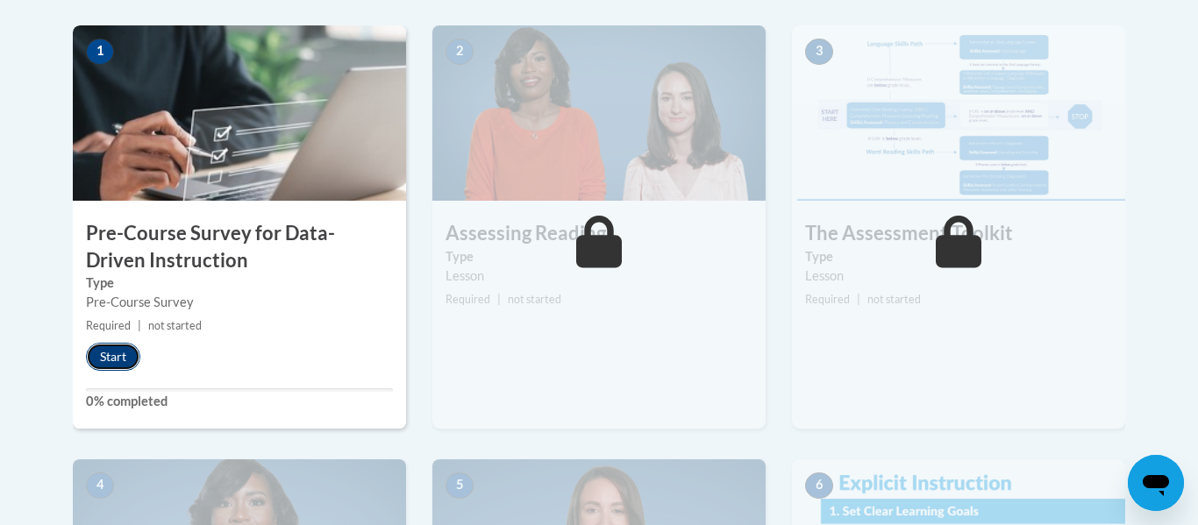
click at [121, 360] on button "Start" at bounding box center [113, 357] width 54 height 28
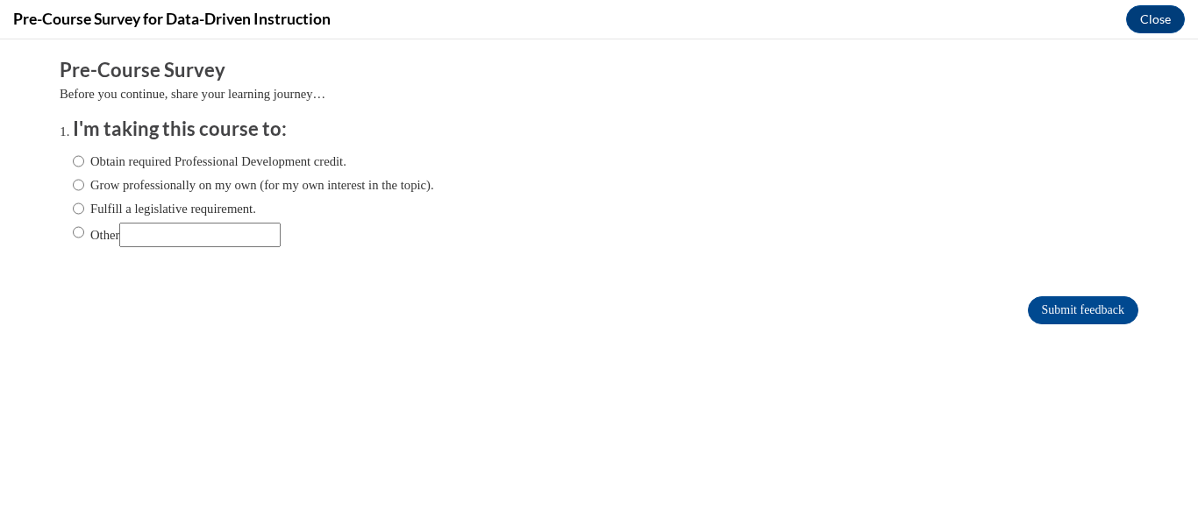
scroll to position [0, 0]
click at [131, 211] on label "Fulfill a legislative requirement." at bounding box center [164, 208] width 183 height 19
click at [84, 211] on input "Fulfill a legislative requirement." at bounding box center [78, 208] width 11 height 19
radio input "true"
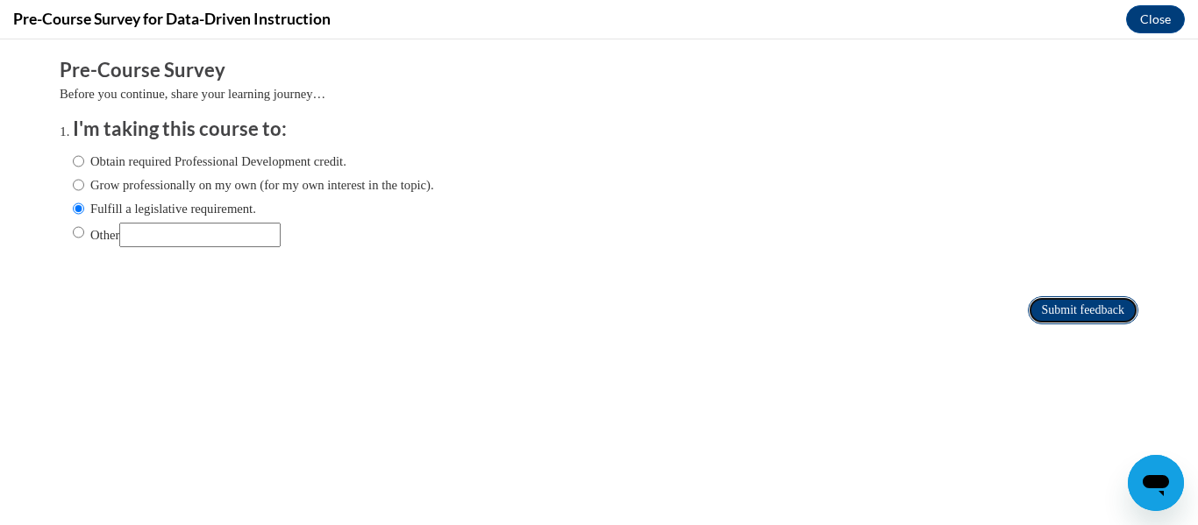
click at [1065, 322] on input "Submit feedback" at bounding box center [1083, 310] width 111 height 28
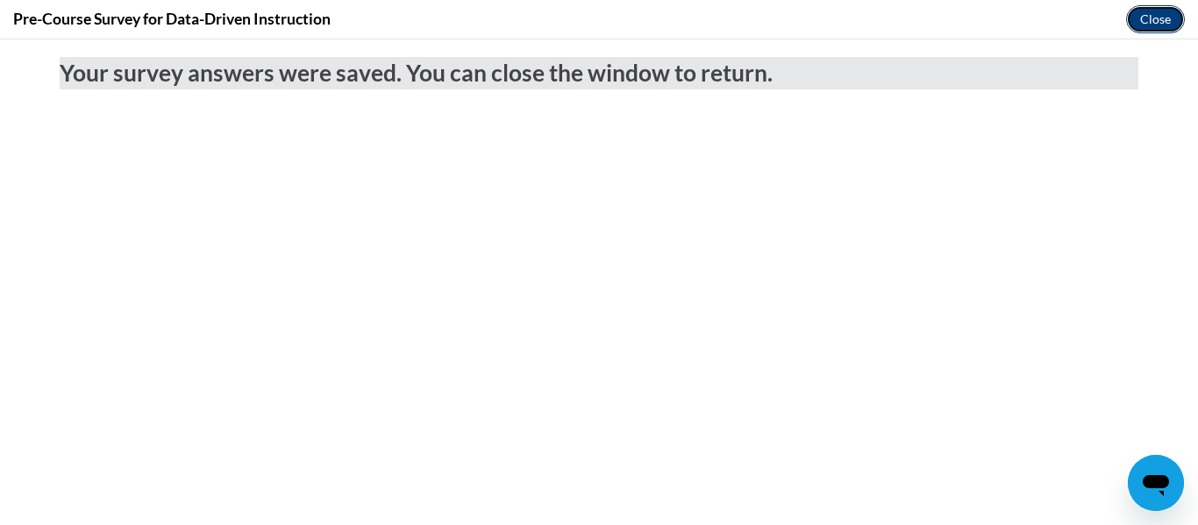
click at [1149, 25] on button "Close" at bounding box center [1155, 19] width 59 height 28
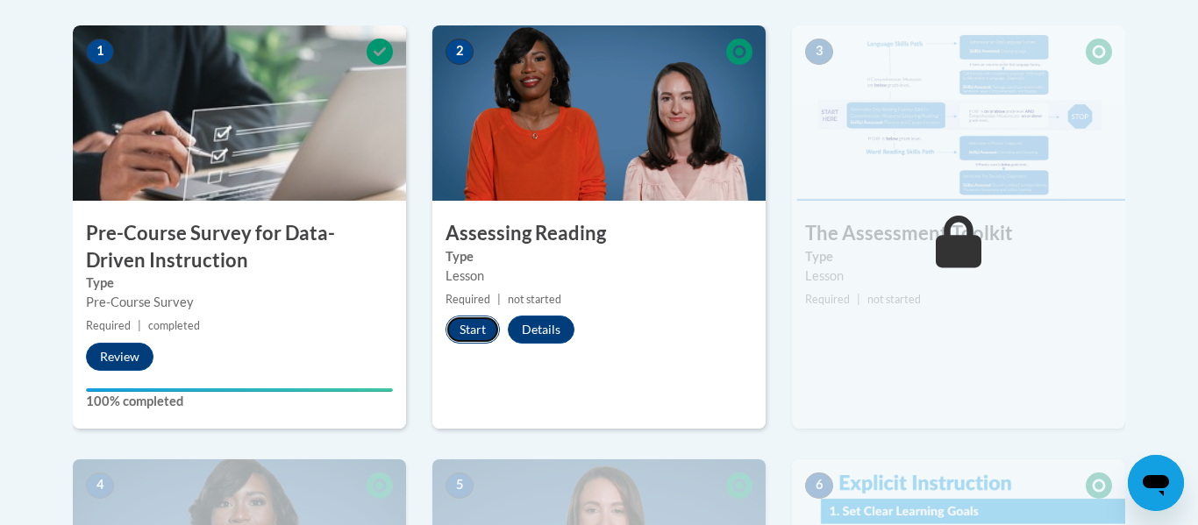
click at [464, 337] on button "Start" at bounding box center [473, 330] width 54 height 28
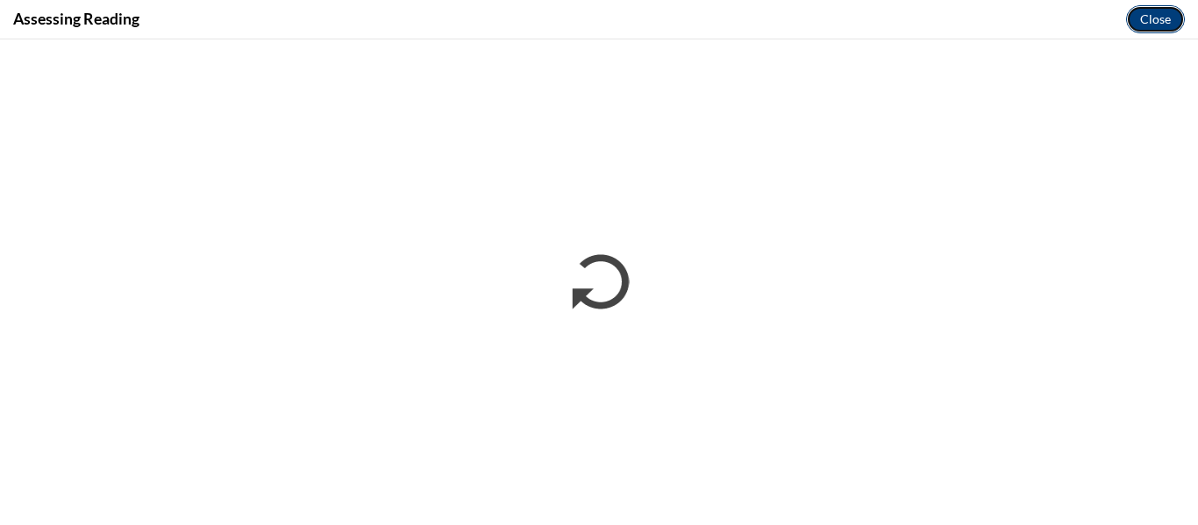
click at [1159, 25] on button "Close" at bounding box center [1155, 19] width 59 height 28
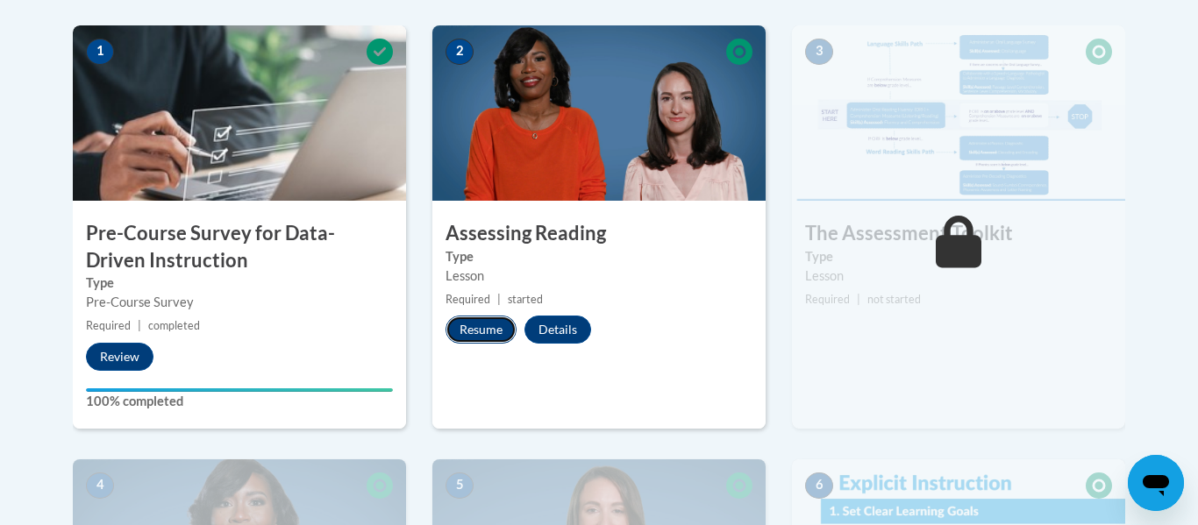
click at [463, 325] on button "Resume" at bounding box center [481, 330] width 71 height 28
